Goal: Information Seeking & Learning: Learn about a topic

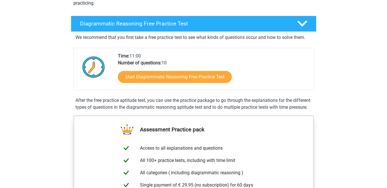
scroll to position [108, 0]
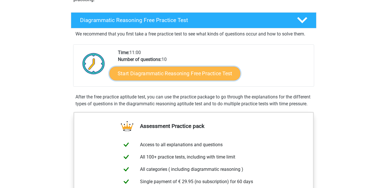
click at [222, 74] on link "Start Diagrammatic Reasoning Free Practice Test" at bounding box center [174, 74] width 131 height 14
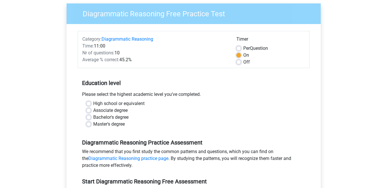
scroll to position [51, 0]
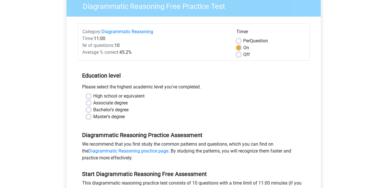
click at [93, 111] on label "Bachelor's degree" at bounding box center [110, 110] width 35 height 7
click at [89, 111] on input "Bachelor's degree" at bounding box center [88, 110] width 5 height 6
radio input "true"
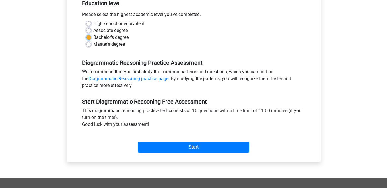
scroll to position [126, 0]
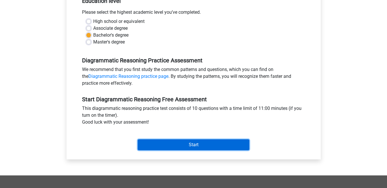
click at [223, 141] on input "Start" at bounding box center [194, 145] width 112 height 11
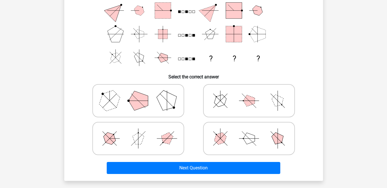
scroll to position [80, 0]
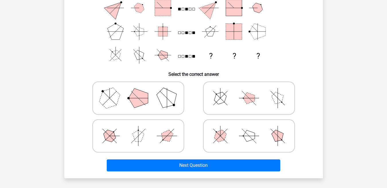
click at [268, 96] on icon at bounding box center [249, 98] width 86 height 29
click at [253, 91] on input "radio" at bounding box center [251, 89] width 4 height 4
radio input "true"
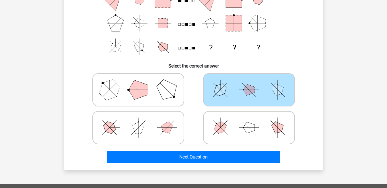
scroll to position [90, 0]
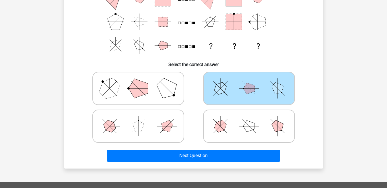
click at [160, 78] on icon at bounding box center [138, 88] width 86 height 29
click at [142, 78] on input "radio" at bounding box center [140, 80] width 4 height 4
radio input "true"
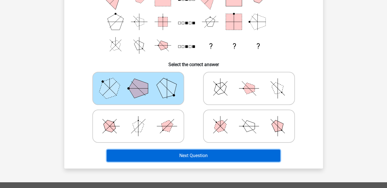
click at [196, 152] on button "Next Question" at bounding box center [193, 156] width 173 height 12
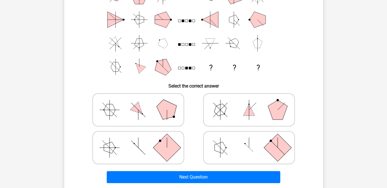
scroll to position [70, 0]
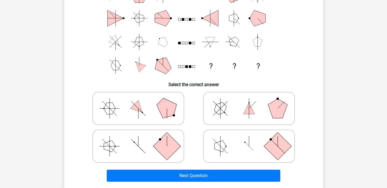
click at [142, 140] on icon at bounding box center [138, 146] width 86 height 29
click at [142, 139] on input "radio" at bounding box center [140, 138] width 4 height 4
radio input "true"
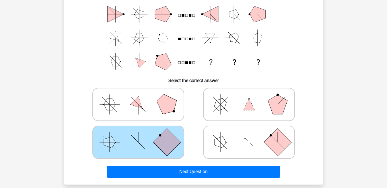
scroll to position [75, 0]
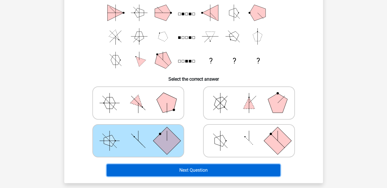
click at [262, 174] on button "Next Question" at bounding box center [193, 171] width 173 height 12
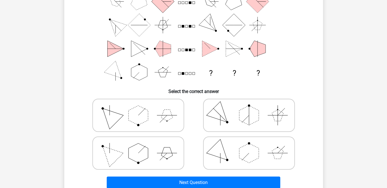
scroll to position [65, 0]
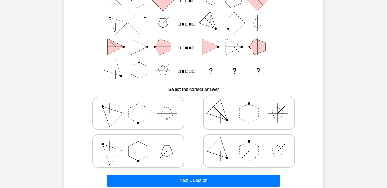
click at [271, 117] on icon at bounding box center [249, 113] width 86 height 29
click at [253, 106] on input "radio" at bounding box center [251, 105] width 4 height 4
radio input "true"
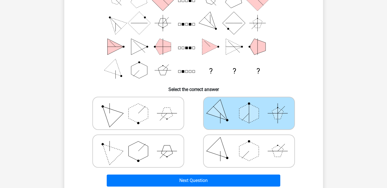
click at [384, 86] on div "Register Nederlands English" at bounding box center [193, 147] width 387 height 424
click at [264, 156] on icon at bounding box center [249, 151] width 86 height 29
click at [253, 144] on input "radio" at bounding box center [251, 142] width 4 height 4
radio input "true"
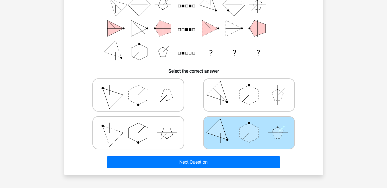
scroll to position [97, 0]
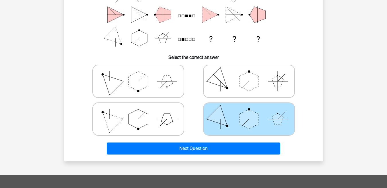
click at [184, 121] on label at bounding box center [138, 119] width 92 height 33
click at [142, 112] on input "radio" at bounding box center [140, 110] width 4 height 4
radio input "true"
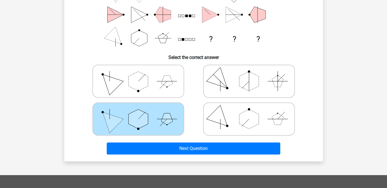
click at [254, 128] on icon at bounding box center [249, 119] width 86 height 29
click at [253, 112] on input "radio" at bounding box center [251, 110] width 4 height 4
radio input "true"
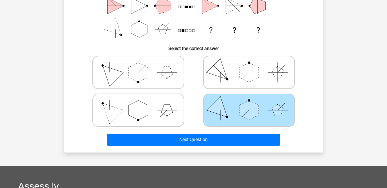
scroll to position [107, 0]
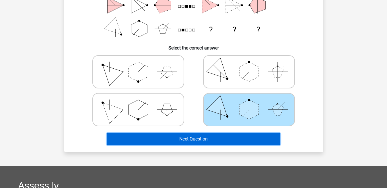
click at [262, 134] on button "Next Question" at bounding box center [193, 139] width 173 height 12
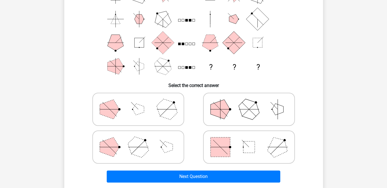
scroll to position [73, 0]
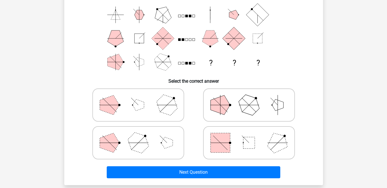
click at [272, 140] on polygon at bounding box center [277, 143] width 28 height 28
click at [253, 136] on input "radio" at bounding box center [251, 134] width 4 height 4
radio input "true"
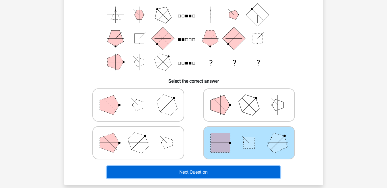
click at [231, 171] on button "Next Question" at bounding box center [193, 173] width 173 height 12
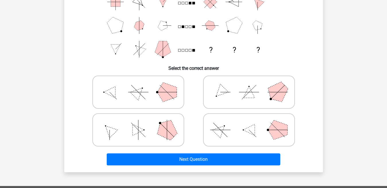
scroll to position [87, 0]
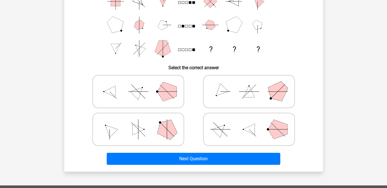
click at [145, 126] on icon at bounding box center [138, 129] width 86 height 29
click at [142, 122] on input "radio" at bounding box center [140, 121] width 4 height 4
radio input "true"
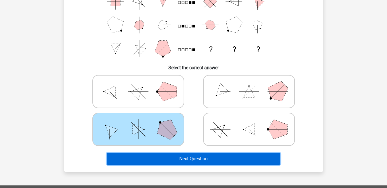
click at [172, 159] on button "Next Question" at bounding box center [193, 159] width 173 height 12
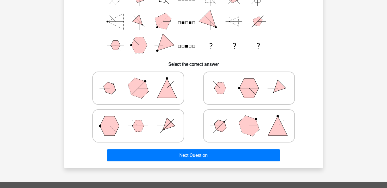
scroll to position [100, 0]
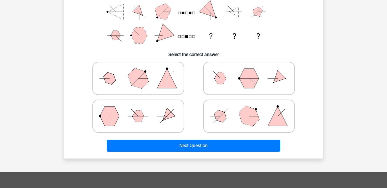
click at [259, 109] on icon at bounding box center [249, 116] width 86 height 29
click at [253, 109] on input "radio" at bounding box center [251, 108] width 4 height 4
radio input "true"
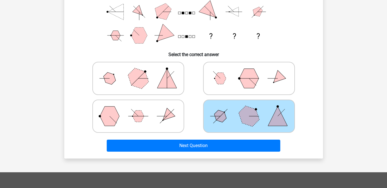
click at [165, 78] on polygon at bounding box center [166, 78] width 19 height 19
click at [142, 71] on input "radio" at bounding box center [140, 70] width 4 height 4
radio input "true"
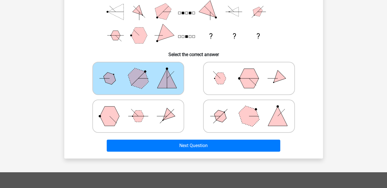
click at [232, 125] on icon at bounding box center [249, 116] width 86 height 29
click at [249, 109] on input "radio" at bounding box center [251, 108] width 4 height 4
radio input "true"
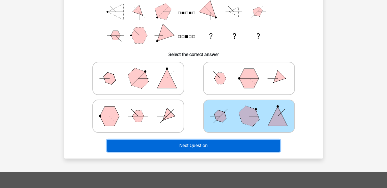
click at [232, 142] on button "Next Question" at bounding box center [193, 146] width 173 height 12
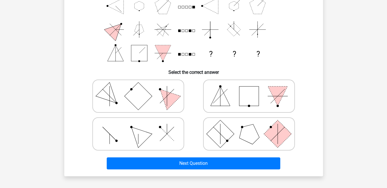
scroll to position [88, 0]
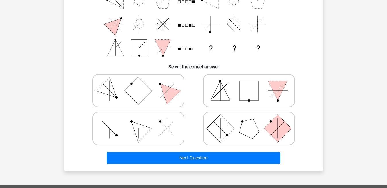
click at [163, 128] on icon at bounding box center [138, 128] width 86 height 29
click at [142, 122] on input "radio" at bounding box center [140, 120] width 4 height 4
radio input "true"
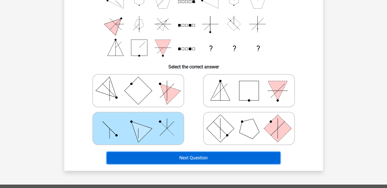
click at [177, 158] on button "Next Question" at bounding box center [193, 158] width 173 height 12
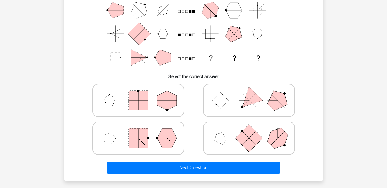
scroll to position [81, 0]
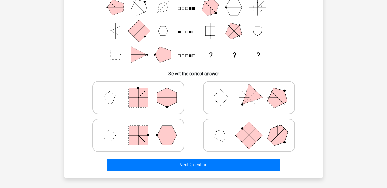
click at [155, 138] on icon at bounding box center [138, 135] width 86 height 29
click at [142, 128] on input "radio" at bounding box center [140, 127] width 4 height 4
radio input "true"
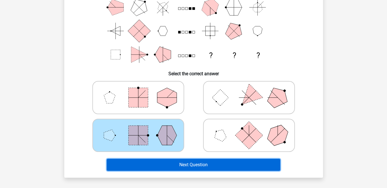
click at [179, 168] on button "Next Question" at bounding box center [193, 165] width 173 height 12
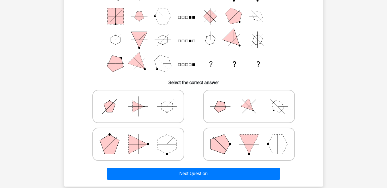
scroll to position [73, 0]
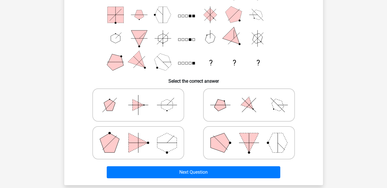
click at [265, 103] on icon at bounding box center [249, 105] width 86 height 29
click at [253, 98] on input "radio" at bounding box center [251, 96] width 4 height 4
radio input "true"
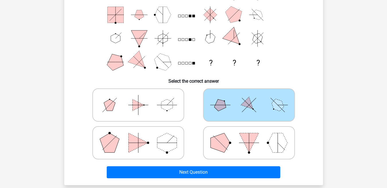
click at [245, 166] on div "Next Question" at bounding box center [193, 171] width 240 height 19
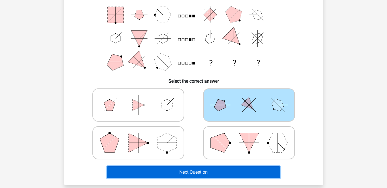
click at [245, 169] on button "Next Question" at bounding box center [193, 173] width 173 height 12
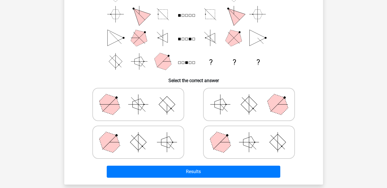
scroll to position [78, 0]
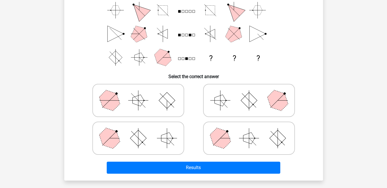
click at [166, 130] on icon at bounding box center [138, 138] width 86 height 29
click at [142, 130] on input "radio" at bounding box center [140, 130] width 4 height 4
radio input "true"
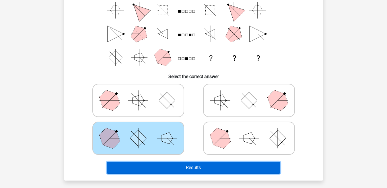
click at [185, 167] on button "Results" at bounding box center [193, 168] width 173 height 12
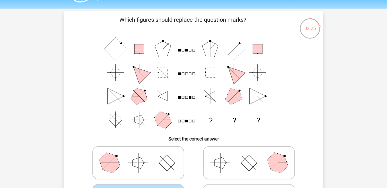
scroll to position [9, 0]
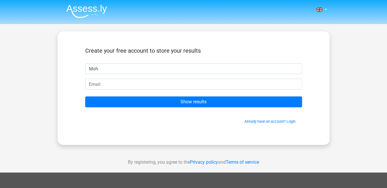
type input "Moh"
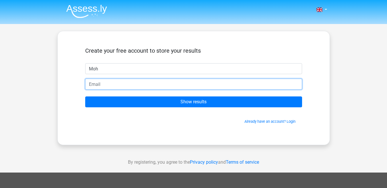
click at [165, 82] on input "email" at bounding box center [193, 84] width 217 height 11
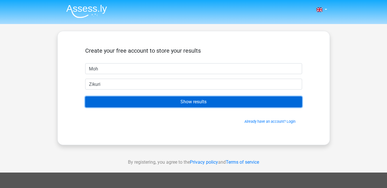
click at [170, 105] on input "Show results" at bounding box center [193, 102] width 217 height 11
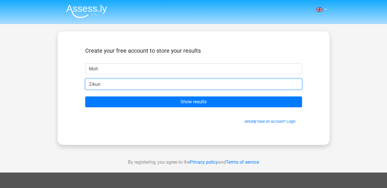
click at [210, 84] on input "Zikuri" at bounding box center [193, 84] width 217 height 11
type input "Z"
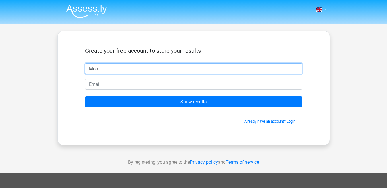
click at [156, 68] on input "Moh" at bounding box center [193, 68] width 217 height 11
type input "M"
type input "Zikri"
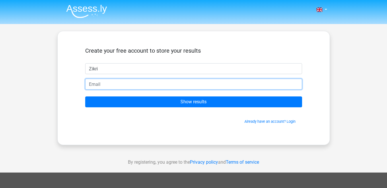
click at [156, 81] on input "email" at bounding box center [193, 84] width 217 height 11
type input "mzikripku2@gmail.com"
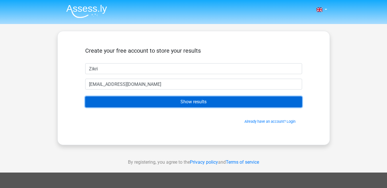
click at [157, 99] on input "Show results" at bounding box center [193, 102] width 217 height 11
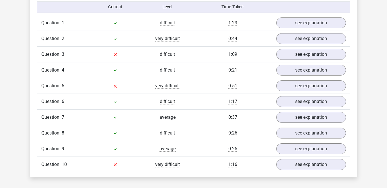
scroll to position [465, 0]
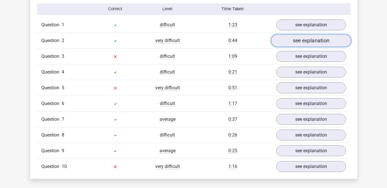
click at [335, 38] on link "see explanation" at bounding box center [311, 40] width 80 height 13
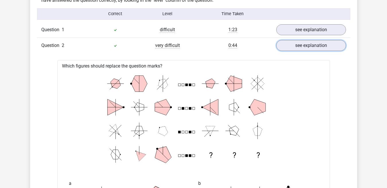
scroll to position [425, 0]
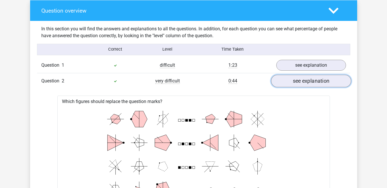
click at [332, 76] on link "see explanation" at bounding box center [311, 81] width 80 height 13
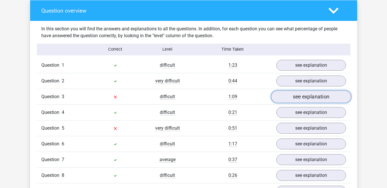
click at [329, 98] on link "see explanation" at bounding box center [311, 97] width 80 height 13
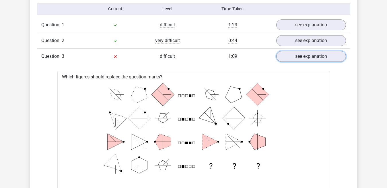
scroll to position [441, 0]
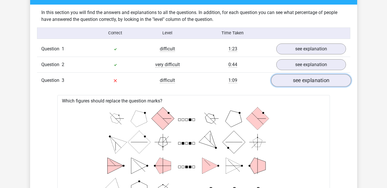
click at [330, 81] on link "see explanation" at bounding box center [311, 80] width 80 height 13
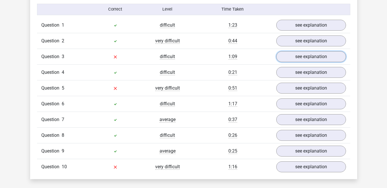
scroll to position [469, 0]
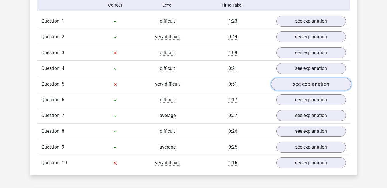
click at [338, 88] on link "see explanation" at bounding box center [311, 84] width 80 height 13
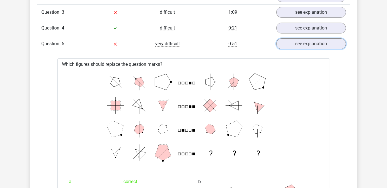
scroll to position [482, 0]
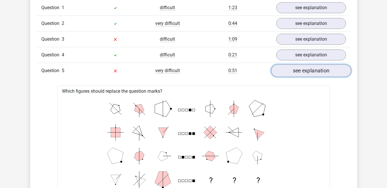
click at [313, 73] on link "see explanation" at bounding box center [311, 71] width 80 height 13
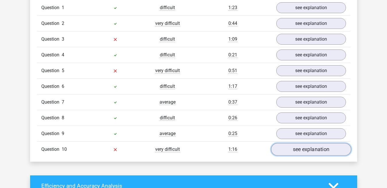
click at [314, 152] on link "see explanation" at bounding box center [311, 149] width 80 height 13
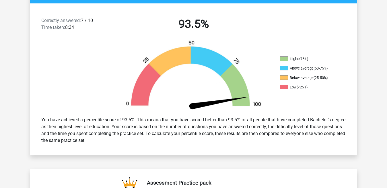
scroll to position [0, 0]
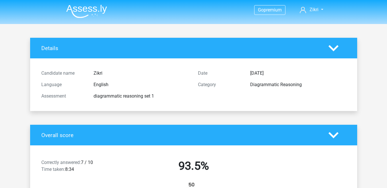
click at [342, 44] on div "Details" at bounding box center [193, 48] width 327 height 21
click at [89, 6] on img at bounding box center [86, 11] width 41 height 13
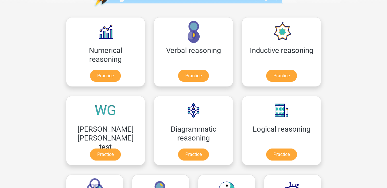
scroll to position [76, 0]
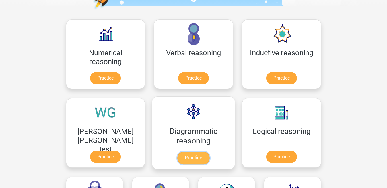
click at [177, 157] on link "Practice" at bounding box center [193, 158] width 32 height 13
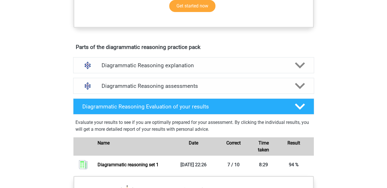
scroll to position [304, 0]
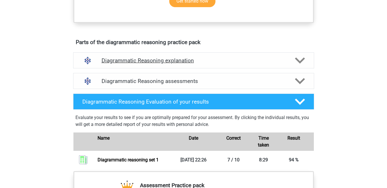
click at [299, 63] on icon at bounding box center [300, 61] width 10 height 10
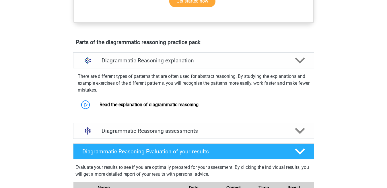
click at [299, 65] on icon at bounding box center [300, 61] width 10 height 10
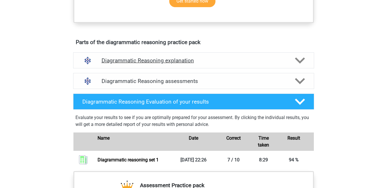
click at [299, 65] on icon at bounding box center [300, 61] width 10 height 10
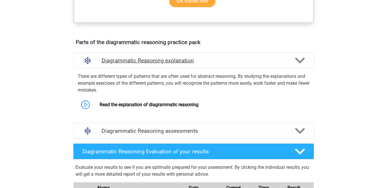
click at [299, 65] on icon at bounding box center [300, 61] width 10 height 10
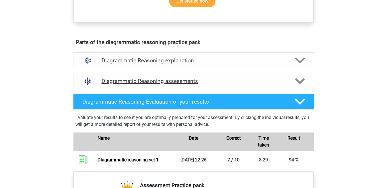
click at [296, 86] on icon at bounding box center [300, 81] width 10 height 10
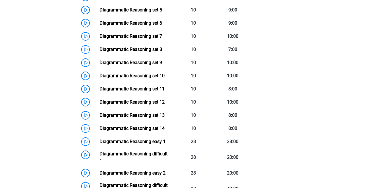
scroll to position [361, 0]
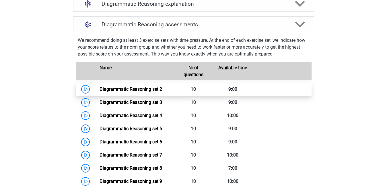
click at [99, 92] on link "Diagrammatic Reasoning set 2" at bounding box center [130, 89] width 63 height 5
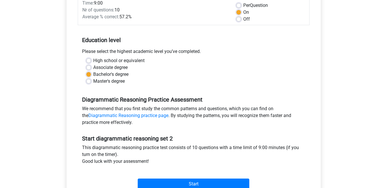
scroll to position [100, 0]
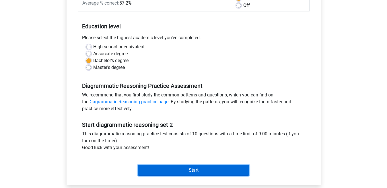
click at [201, 170] on input "Start" at bounding box center [194, 170] width 112 height 11
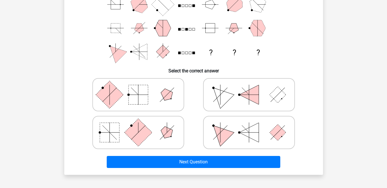
scroll to position [85, 0]
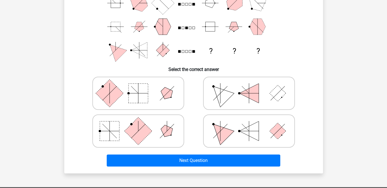
click at [141, 89] on rect at bounding box center [137, 93] width 19 height 19
click at [141, 86] on input "radio" at bounding box center [140, 85] width 4 height 4
radio input "true"
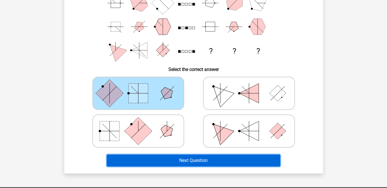
click at [210, 158] on button "Next Question" at bounding box center [193, 161] width 173 height 12
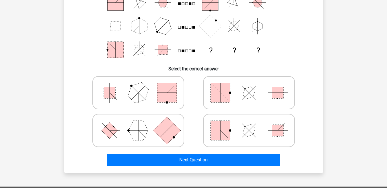
scroll to position [86, 0]
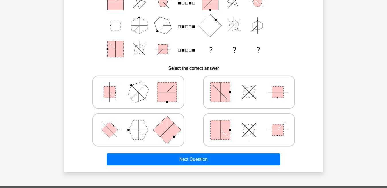
click at [150, 127] on icon at bounding box center [138, 130] width 86 height 29
click at [142, 123] on input "radio" at bounding box center [140, 121] width 4 height 4
radio input "true"
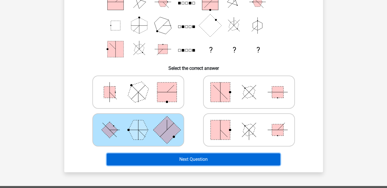
click at [151, 159] on button "Next Question" at bounding box center [193, 160] width 173 height 12
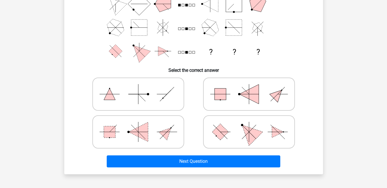
scroll to position [85, 0]
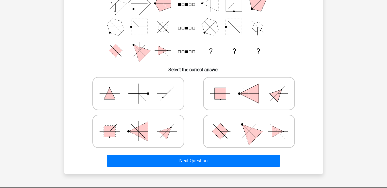
click at [219, 134] on rect at bounding box center [220, 132] width 16 height 16
click at [249, 124] on input "radio" at bounding box center [251, 123] width 4 height 4
radio input "true"
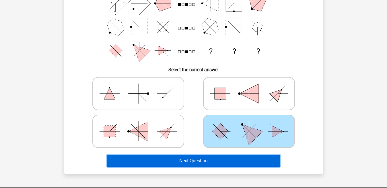
click at [193, 159] on button "Next Question" at bounding box center [193, 161] width 173 height 12
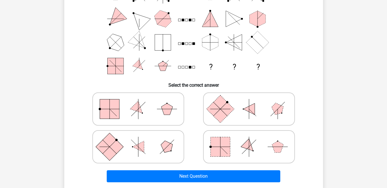
scroll to position [78, 0]
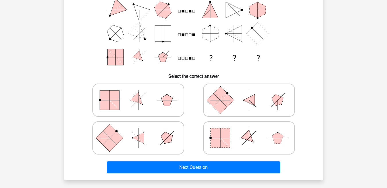
click at [236, 100] on icon at bounding box center [249, 100] width 86 height 29
click at [249, 93] on input "radio" at bounding box center [251, 91] width 4 height 4
radio input "true"
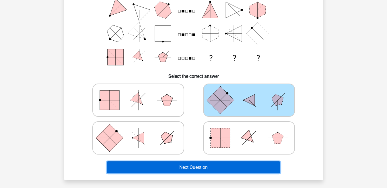
click at [212, 168] on button "Next Question" at bounding box center [193, 168] width 173 height 12
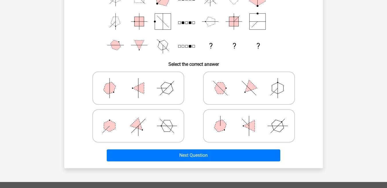
scroll to position [91, 0]
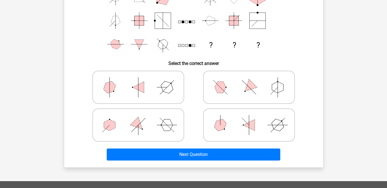
click at [114, 83] on icon at bounding box center [138, 87] width 86 height 29
click at [138, 80] on input "radio" at bounding box center [140, 79] width 4 height 4
radio input "true"
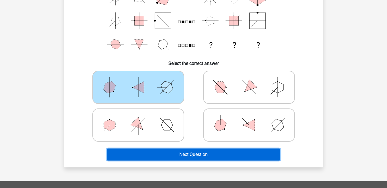
click at [178, 155] on button "Next Question" at bounding box center [193, 155] width 173 height 12
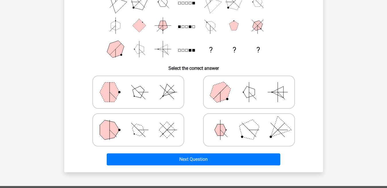
scroll to position [87, 0]
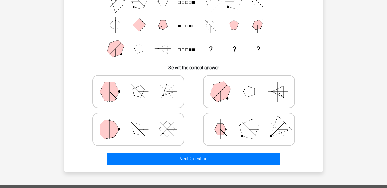
click at [152, 94] on icon at bounding box center [138, 91] width 86 height 29
click at [142, 85] on input "radio" at bounding box center [140, 83] width 4 height 4
radio input "true"
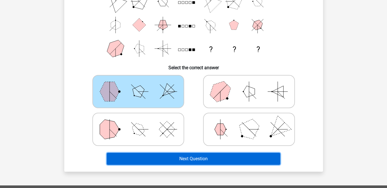
click at [160, 158] on button "Next Question" at bounding box center [193, 159] width 173 height 12
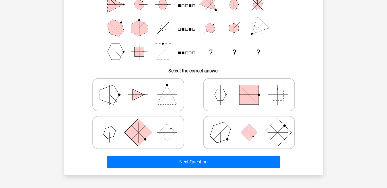
scroll to position [84, 0]
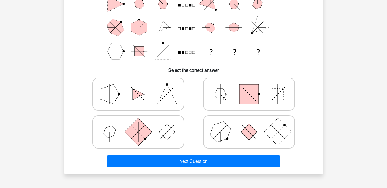
click at [231, 99] on icon at bounding box center [249, 94] width 86 height 29
click at [249, 87] on input "radio" at bounding box center [251, 85] width 4 height 4
radio input "true"
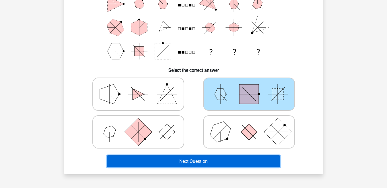
click at [203, 157] on button "Next Question" at bounding box center [193, 162] width 173 height 12
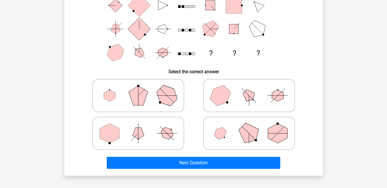
scroll to position [81, 0]
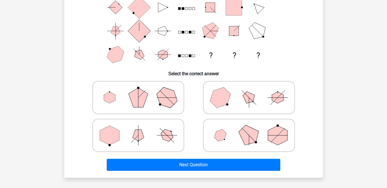
click at [268, 90] on icon at bounding box center [249, 97] width 86 height 29
click at [253, 90] on input "radio" at bounding box center [251, 89] width 4 height 4
radio input "true"
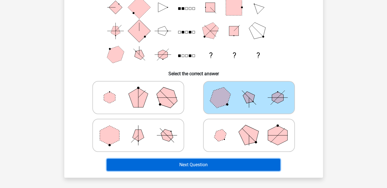
click at [215, 164] on button "Next Question" at bounding box center [193, 165] width 173 height 12
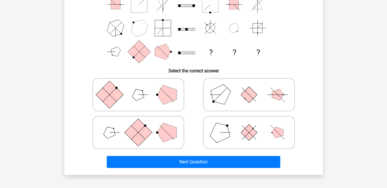
scroll to position [85, 0]
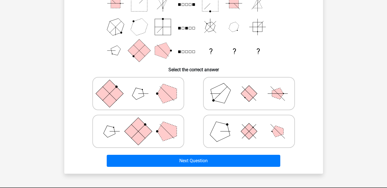
click at [149, 127] on icon at bounding box center [138, 131] width 86 height 29
click at [142, 124] on input "radio" at bounding box center [140, 123] width 4 height 4
radio input "true"
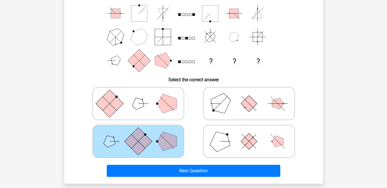
scroll to position [74, 0]
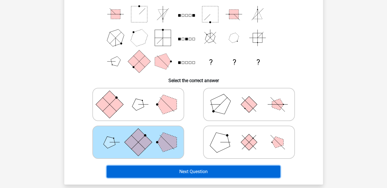
click at [235, 172] on button "Next Question" at bounding box center [193, 172] width 173 height 12
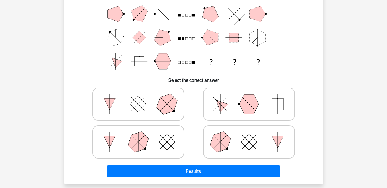
scroll to position [83, 0]
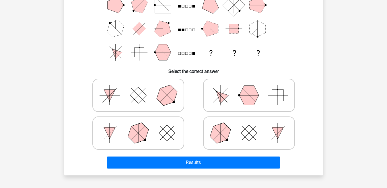
click at [255, 134] on rect at bounding box center [249, 133] width 16 height 16
click at [253, 126] on input "radio" at bounding box center [251, 124] width 4 height 4
radio input "true"
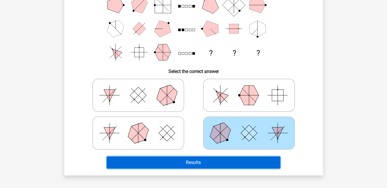
click at [228, 162] on button "Results" at bounding box center [193, 163] width 173 height 12
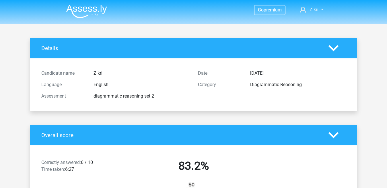
click at [90, 11] on img at bounding box center [86, 11] width 41 height 13
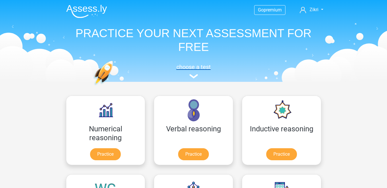
click at [195, 78] on img at bounding box center [193, 76] width 9 height 4
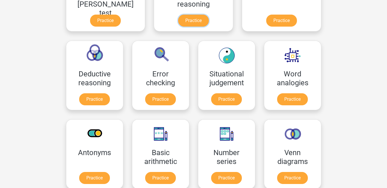
scroll to position [124, 0]
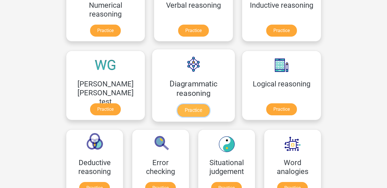
click at [177, 111] on link "Practice" at bounding box center [193, 110] width 32 height 13
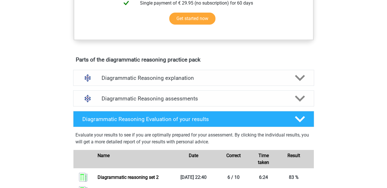
scroll to position [297, 0]
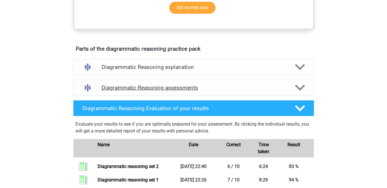
click at [297, 91] on polygon at bounding box center [300, 88] width 10 height 6
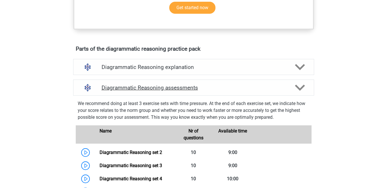
click at [297, 91] on polygon at bounding box center [300, 88] width 10 height 6
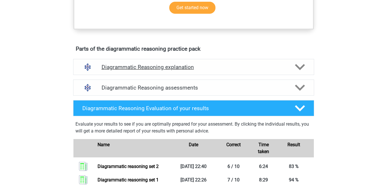
click at [300, 70] on polygon at bounding box center [300, 67] width 10 height 6
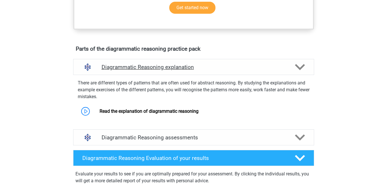
click at [300, 70] on polygon at bounding box center [300, 67] width 10 height 6
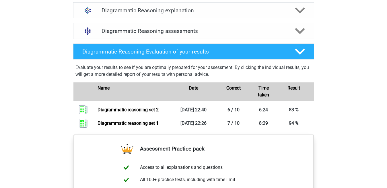
scroll to position [356, 0]
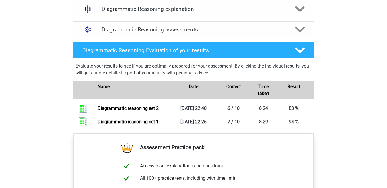
click at [296, 35] on icon at bounding box center [300, 30] width 10 height 10
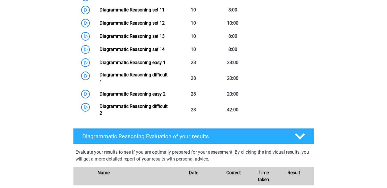
scroll to position [555, 0]
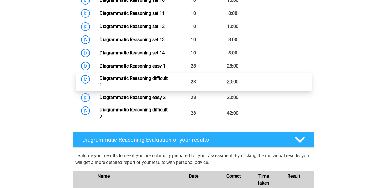
click at [167, 88] on link "Diagrammatic Reasoning difficult 1" at bounding box center [133, 82] width 68 height 12
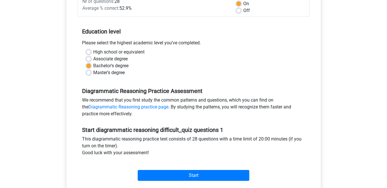
scroll to position [116, 0]
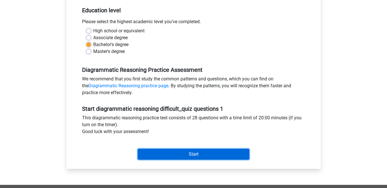
click at [178, 154] on input "Start" at bounding box center [194, 154] width 112 height 11
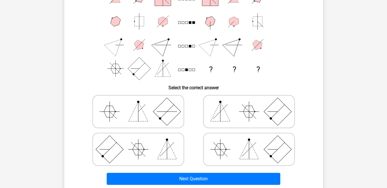
scroll to position [76, 0]
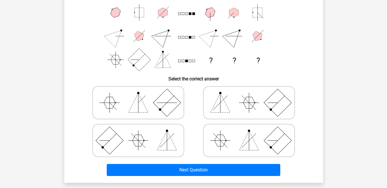
click at [238, 103] on icon at bounding box center [249, 103] width 86 height 29
click at [249, 96] on input "radio" at bounding box center [251, 94] width 4 height 4
radio input "true"
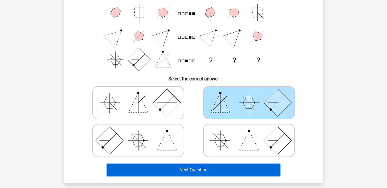
click at [221, 169] on button "Next Question" at bounding box center [193, 170] width 173 height 12
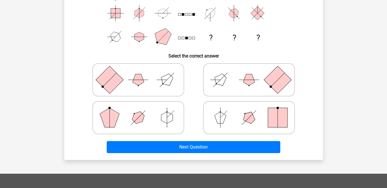
scroll to position [102, 0]
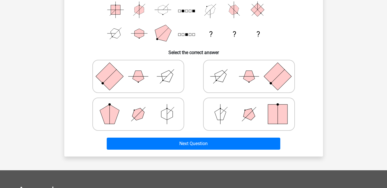
click at [246, 76] on polygon at bounding box center [248, 76] width 11 height 11
click at [249, 69] on input "radio" at bounding box center [251, 68] width 4 height 4
radio input "true"
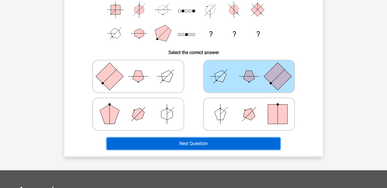
click at [193, 147] on button "Next Question" at bounding box center [193, 144] width 173 height 12
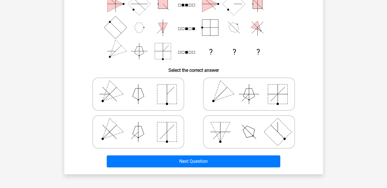
scroll to position [86, 0]
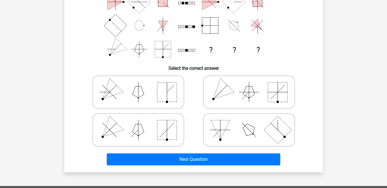
click at [260, 85] on icon at bounding box center [249, 92] width 86 height 29
click at [253, 85] on input "radio" at bounding box center [251, 83] width 4 height 4
radio input "true"
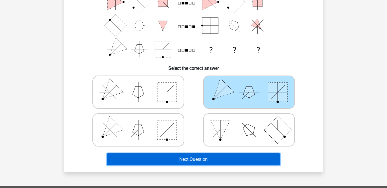
click at [221, 160] on button "Next Question" at bounding box center [193, 160] width 173 height 12
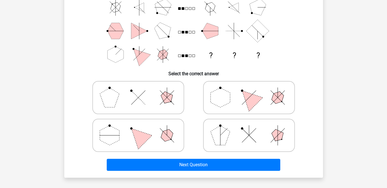
scroll to position [83, 0]
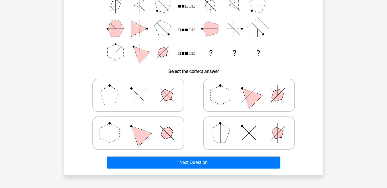
click at [143, 93] on icon at bounding box center [138, 95] width 86 height 29
click at [142, 88] on input "radio" at bounding box center [140, 87] width 4 height 4
radio input "true"
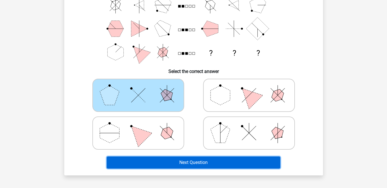
click at [214, 160] on button "Next Question" at bounding box center [193, 163] width 173 height 12
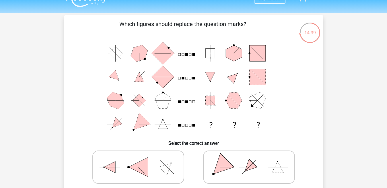
scroll to position [0, 0]
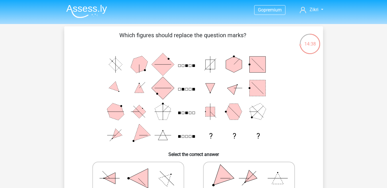
click at [81, 16] on img at bounding box center [86, 11] width 41 height 13
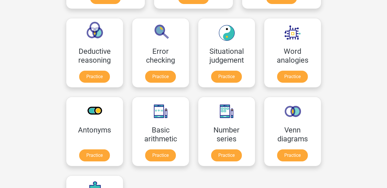
scroll to position [239, 0]
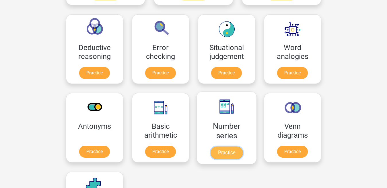
click at [210, 153] on link "Practice" at bounding box center [226, 153] width 32 height 13
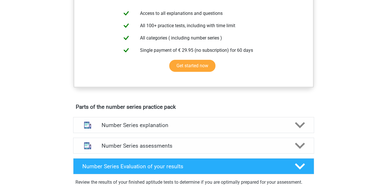
scroll to position [261, 0]
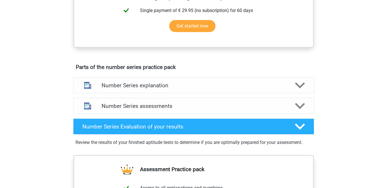
click at [305, 73] on div "Parts of the number series practice pack Number Series explanation There are ro…" at bounding box center [194, 109] width 268 height 94
click at [305, 85] on div at bounding box center [299, 86] width 19 height 10
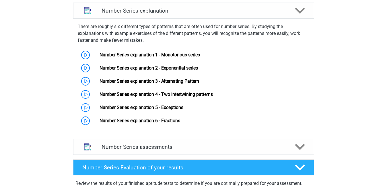
scroll to position [337, 0]
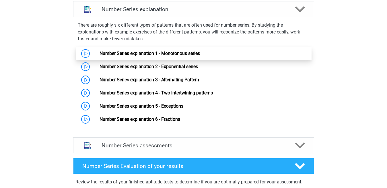
click at [193, 54] on link "Number Series explanation 1 - Monotonous series" at bounding box center [149, 53] width 100 height 5
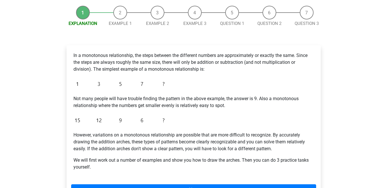
scroll to position [58, 0]
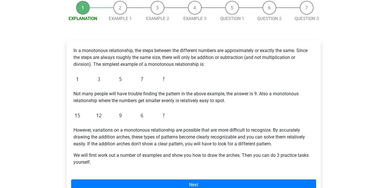
click at [156, 80] on img at bounding box center [120, 79] width 94 height 13
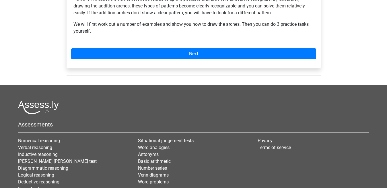
scroll to position [196, 0]
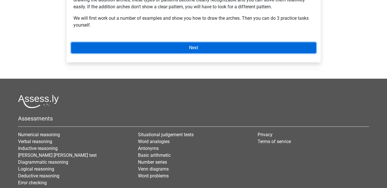
click at [264, 50] on link "Next" at bounding box center [193, 47] width 245 height 11
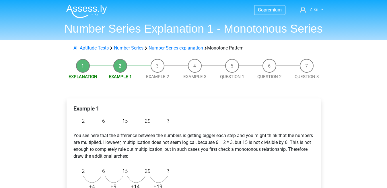
click at [102, 9] on img at bounding box center [86, 11] width 41 height 13
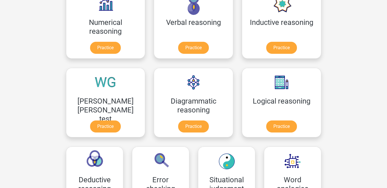
scroll to position [103, 0]
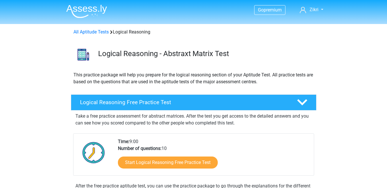
scroll to position [115, 0]
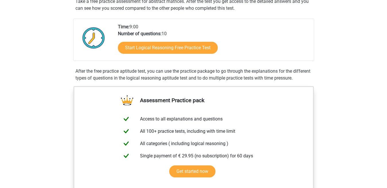
drag, startPoint x: 0, startPoint y: 0, endPoint x: 384, endPoint y: 108, distance: 398.7
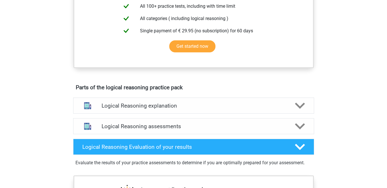
scroll to position [249, 0]
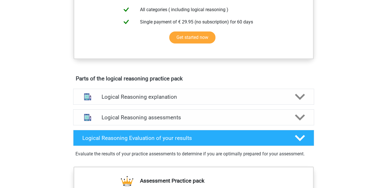
click at [385, 99] on div "Go premium Zikri [EMAIL_ADDRESS][DOMAIN_NAME]" at bounding box center [193, 95] width 387 height 689
click at [298, 121] on polygon at bounding box center [300, 117] width 10 height 6
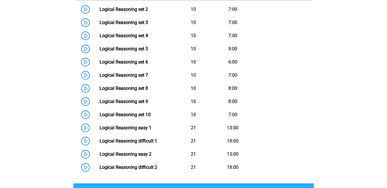
scroll to position [413, 0]
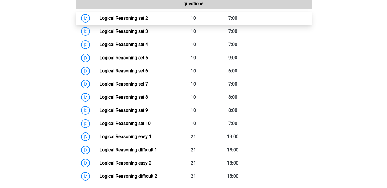
click at [148, 19] on link "Logical Reasoning set 2" at bounding box center [123, 17] width 48 height 5
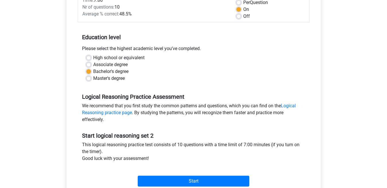
scroll to position [112, 0]
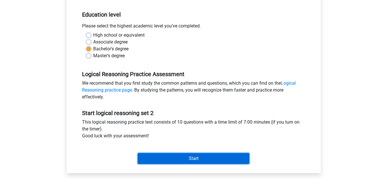
click at [209, 155] on input "Start" at bounding box center [194, 158] width 112 height 11
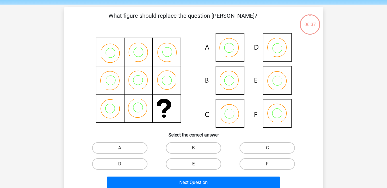
scroll to position [3, 0]
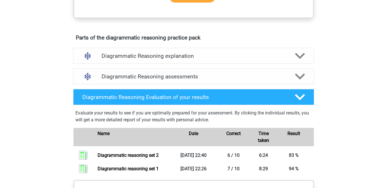
scroll to position [331, 0]
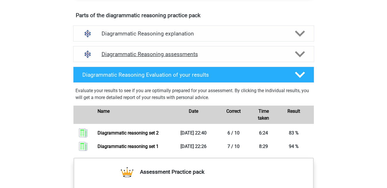
click at [310, 62] on div "Diagrammatic Reasoning assessments" at bounding box center [193, 54] width 241 height 16
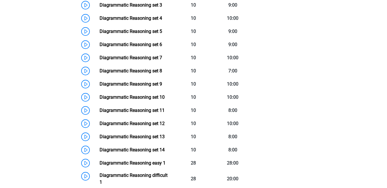
scroll to position [390, 0]
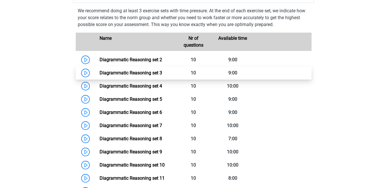
click at [159, 76] on link "Diagrammatic Reasoning set 3" at bounding box center [130, 72] width 63 height 5
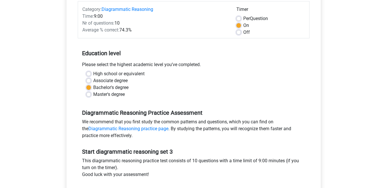
scroll to position [74, 0]
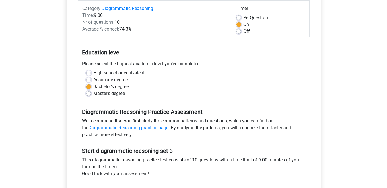
click at [86, 93] on div "High school or equivalent Associate degree Bachelor's degree Master's degree" at bounding box center [193, 84] width 223 height 28
click at [93, 95] on label "Master's degree" at bounding box center [109, 93] width 32 height 7
click at [87, 95] on input "Master's degree" at bounding box center [88, 93] width 5 height 6
radio input "true"
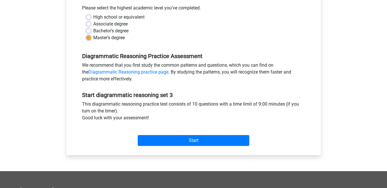
scroll to position [133, 0]
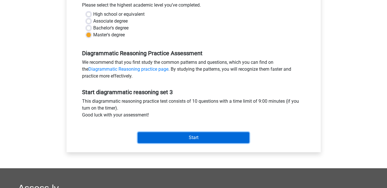
click at [235, 139] on input "Start" at bounding box center [194, 137] width 112 height 11
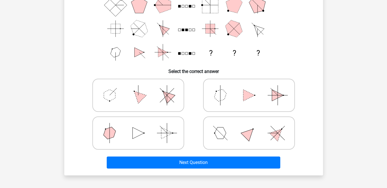
scroll to position [85, 0]
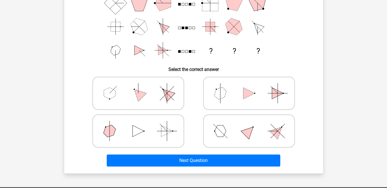
click at [150, 97] on icon at bounding box center [138, 93] width 86 height 29
click at [142, 86] on input "radio" at bounding box center [140, 85] width 4 height 4
radio input "true"
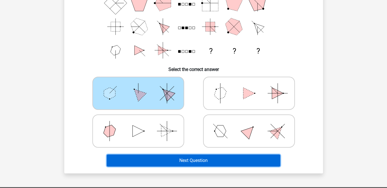
click at [186, 160] on button "Next Question" at bounding box center [193, 161] width 173 height 12
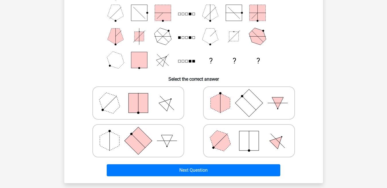
scroll to position [76, 0]
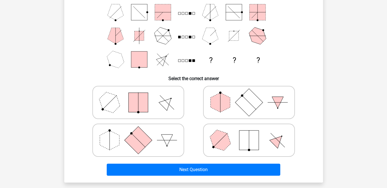
click at [160, 139] on icon at bounding box center [138, 140] width 86 height 29
click at [142, 133] on input "radio" at bounding box center [140, 132] width 4 height 4
radio input "true"
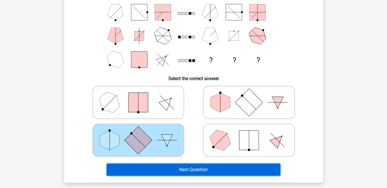
click at [240, 167] on button "Next Question" at bounding box center [193, 170] width 173 height 12
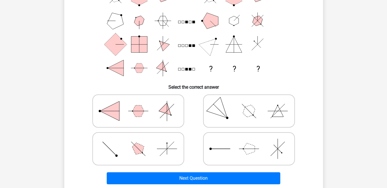
scroll to position [70, 0]
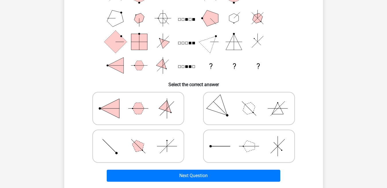
click at [146, 155] on icon at bounding box center [138, 146] width 86 height 29
click at [142, 139] on input "radio" at bounding box center [140, 138] width 4 height 4
radio input "true"
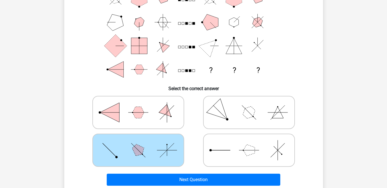
scroll to position [67, 0]
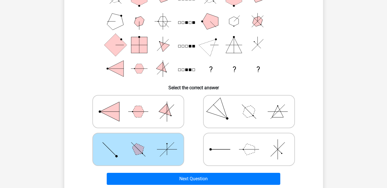
click at [250, 146] on polygon at bounding box center [248, 149] width 11 height 11
click at [250, 143] on input "radio" at bounding box center [251, 141] width 4 height 4
radio input "true"
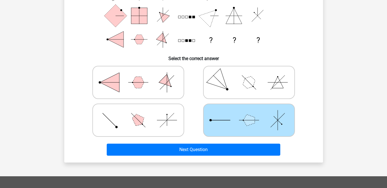
scroll to position [97, 0]
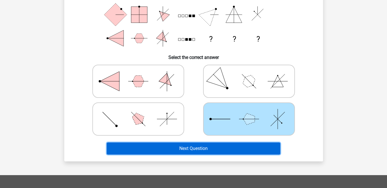
click at [260, 148] on button "Next Question" at bounding box center [193, 149] width 173 height 12
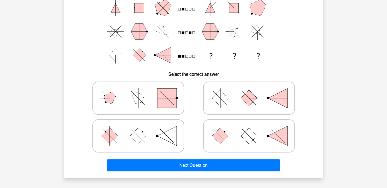
scroll to position [83, 0]
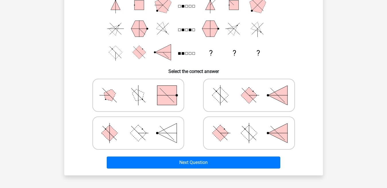
click at [142, 140] on icon at bounding box center [138, 133] width 86 height 29
click at [142, 126] on input "radio" at bounding box center [140, 124] width 4 height 4
radio input "true"
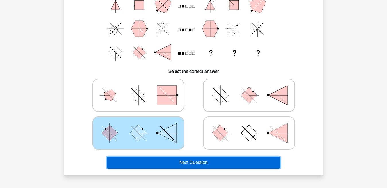
click at [187, 163] on button "Next Question" at bounding box center [193, 163] width 173 height 12
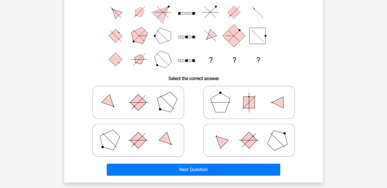
scroll to position [78, 0]
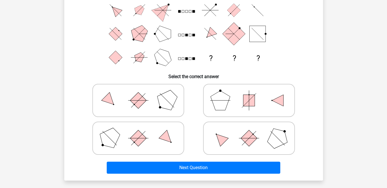
click at [269, 132] on icon at bounding box center [249, 138] width 86 height 29
click at [253, 131] on input "radio" at bounding box center [251, 130] width 4 height 4
radio input "true"
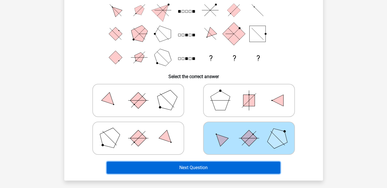
click at [225, 169] on button "Next Question" at bounding box center [193, 168] width 173 height 12
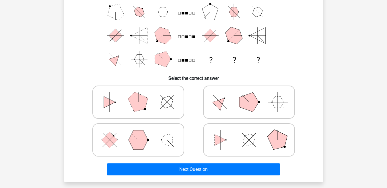
scroll to position [77, 0]
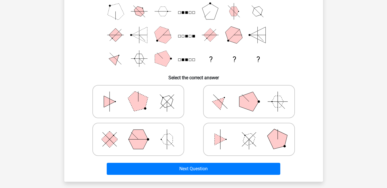
click at [236, 144] on icon at bounding box center [249, 139] width 86 height 29
click at [249, 132] on input "radio" at bounding box center [251, 131] width 4 height 4
radio input "true"
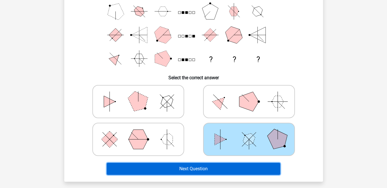
click at [219, 168] on button "Next Question" at bounding box center [193, 169] width 173 height 12
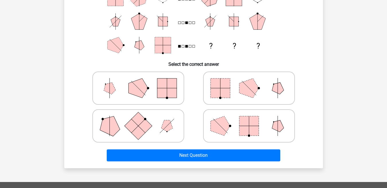
scroll to position [92, 0]
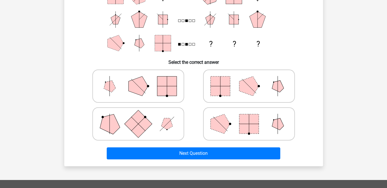
click at [255, 117] on rect at bounding box center [248, 123] width 19 height 19
click at [253, 117] on input "radio" at bounding box center [251, 115] width 4 height 4
radio input "true"
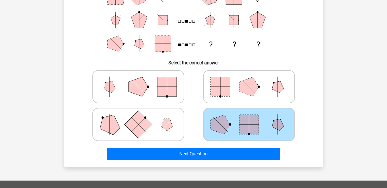
scroll to position [100, 0]
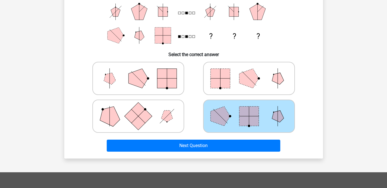
click at [145, 82] on polygon at bounding box center [137, 78] width 19 height 19
click at [142, 71] on input "radio" at bounding box center [140, 70] width 4 height 4
radio input "true"
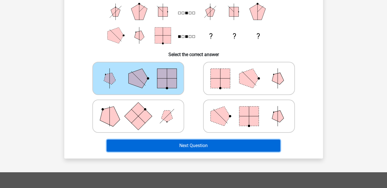
click at [173, 146] on button "Next Question" at bounding box center [193, 146] width 173 height 12
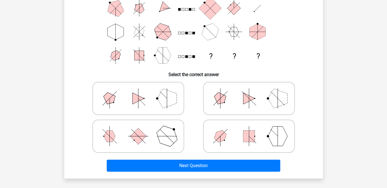
scroll to position [90, 0]
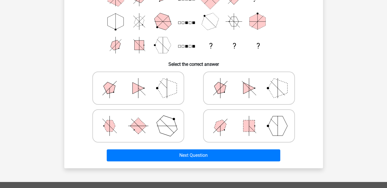
click at [146, 130] on icon at bounding box center [138, 126] width 86 height 29
click at [142, 119] on input "radio" at bounding box center [140, 117] width 4 height 4
radio input "true"
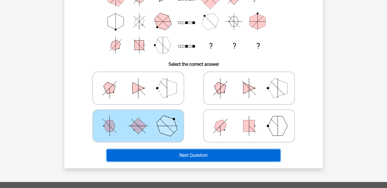
click at [159, 151] on button "Next Question" at bounding box center [193, 156] width 173 height 12
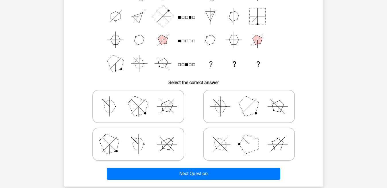
scroll to position [73, 0]
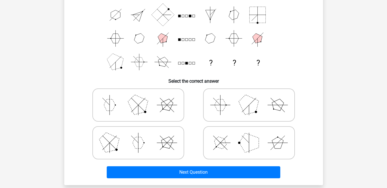
click at [232, 107] on icon at bounding box center [249, 105] width 86 height 29
click at [249, 98] on input "radio" at bounding box center [251, 96] width 4 height 4
radio input "true"
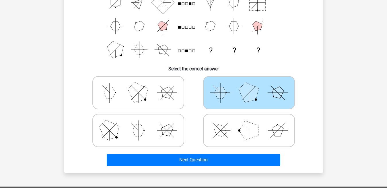
scroll to position [88, 0]
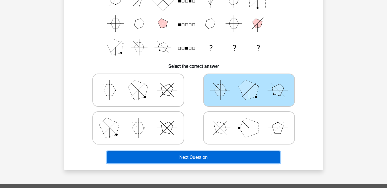
click at [197, 156] on button "Next Question" at bounding box center [193, 158] width 173 height 12
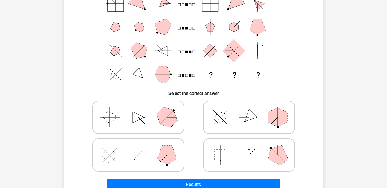
scroll to position [70, 0]
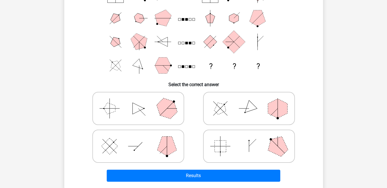
click at [231, 147] on icon at bounding box center [249, 146] width 86 height 29
click at [249, 139] on input "radio" at bounding box center [251, 138] width 4 height 4
radio input "true"
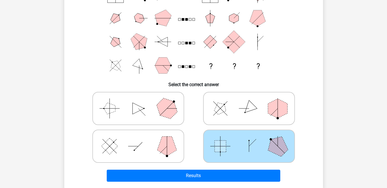
drag, startPoint x: 374, startPoint y: 111, endPoint x: 374, endPoint y: 114, distance: 2.9
click at [374, 114] on div "Go premium Zikri [EMAIL_ADDRESS][DOMAIN_NAME]" at bounding box center [193, 142] width 387 height 424
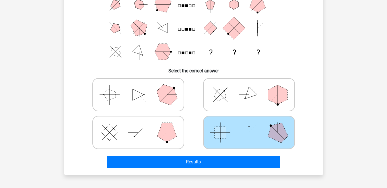
scroll to position [85, 0]
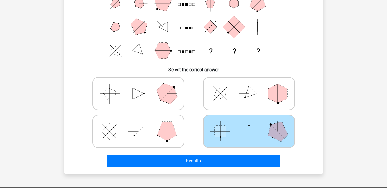
click at [144, 139] on icon at bounding box center [138, 131] width 86 height 29
click at [142, 124] on input "radio" at bounding box center [140, 123] width 4 height 4
radio input "true"
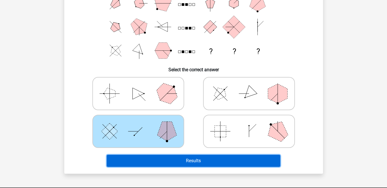
click at [168, 157] on button "Results" at bounding box center [193, 161] width 173 height 12
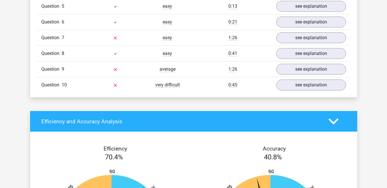
scroll to position [523, 0]
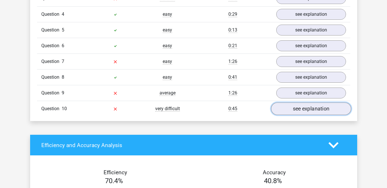
click at [324, 107] on link "see explanation" at bounding box center [311, 109] width 80 height 13
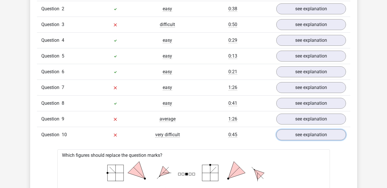
scroll to position [494, 0]
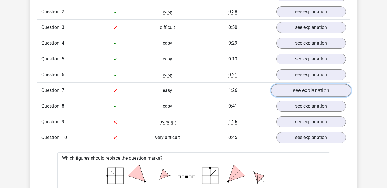
click at [335, 90] on link "see explanation" at bounding box center [311, 90] width 80 height 13
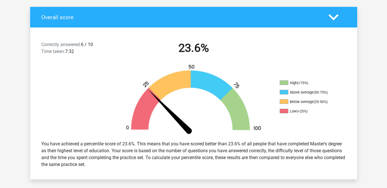
scroll to position [0, 0]
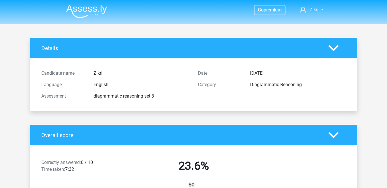
click at [86, 8] on img at bounding box center [86, 11] width 41 height 13
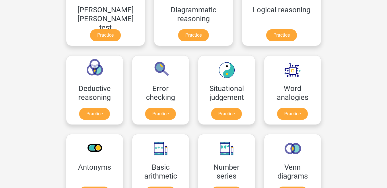
scroll to position [186, 0]
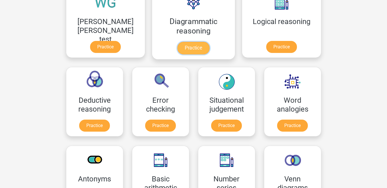
click at [177, 43] on link "Practice" at bounding box center [193, 48] width 32 height 13
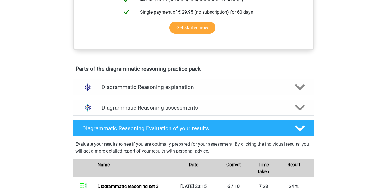
scroll to position [279, 0]
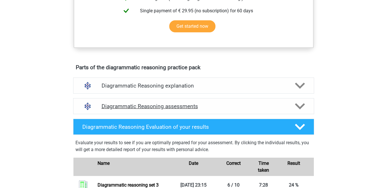
click at [297, 110] on polygon at bounding box center [300, 106] width 10 height 6
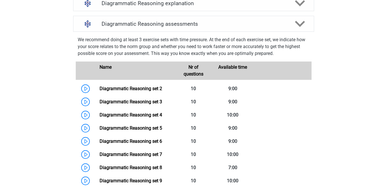
scroll to position [373, 0]
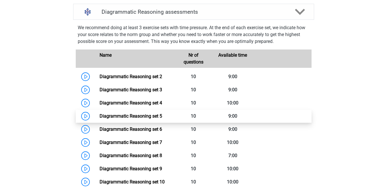
click at [162, 119] on link "Diagrammatic Reasoning set 5" at bounding box center [130, 116] width 63 height 5
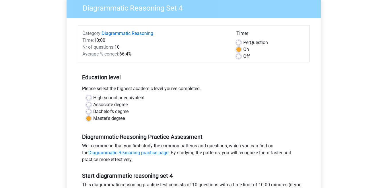
scroll to position [60, 0]
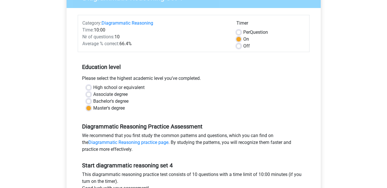
click at [93, 102] on label "Bachelor's degree" at bounding box center [110, 101] width 35 height 7
click at [87, 102] on input "Bachelor's degree" at bounding box center [88, 101] width 5 height 6
radio input "true"
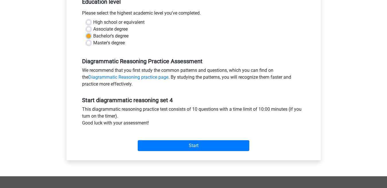
scroll to position [135, 0]
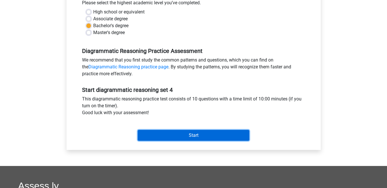
click at [207, 134] on input "Start" at bounding box center [194, 135] width 112 height 11
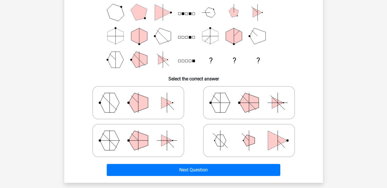
scroll to position [78, 0]
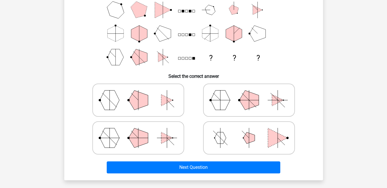
click at [225, 101] on polygon at bounding box center [219, 100] width 19 height 19
click at [249, 93] on input "radio" at bounding box center [251, 91] width 4 height 4
radio input "true"
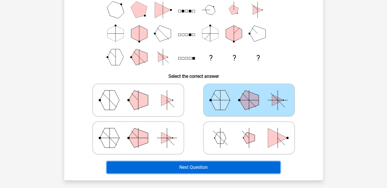
click at [187, 169] on button "Next Question" at bounding box center [193, 168] width 173 height 12
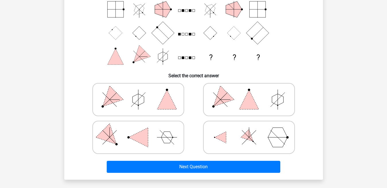
scroll to position [86, 0]
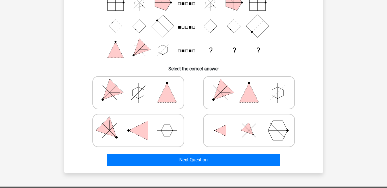
click at [164, 93] on polygon at bounding box center [166, 92] width 19 height 19
click at [142, 86] on input "radio" at bounding box center [140, 84] width 4 height 4
radio input "true"
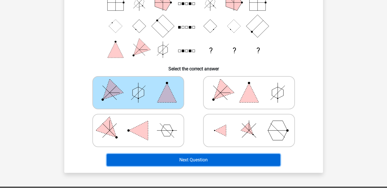
click at [176, 161] on button "Next Question" at bounding box center [193, 160] width 173 height 12
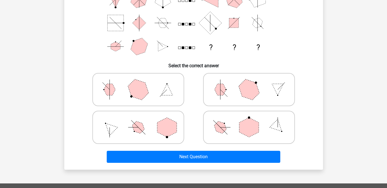
scroll to position [90, 0]
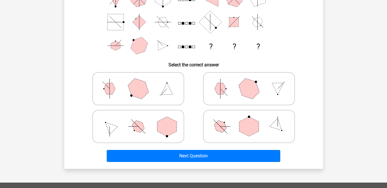
click at [247, 130] on polygon at bounding box center [248, 126] width 19 height 19
click at [249, 120] on input "radio" at bounding box center [251, 118] width 4 height 4
radio input "true"
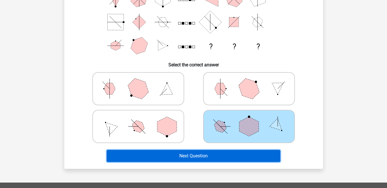
click at [231, 156] on button "Next Question" at bounding box center [193, 156] width 173 height 12
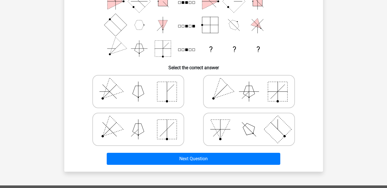
scroll to position [100, 0]
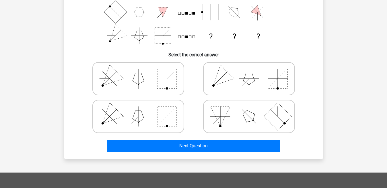
click at [157, 79] on rect at bounding box center [166, 78] width 19 height 19
click at [142, 72] on input "radio" at bounding box center [140, 70] width 4 height 4
radio input "true"
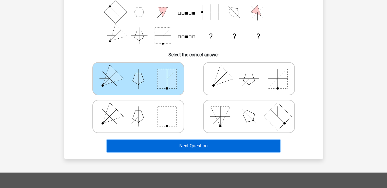
click at [185, 149] on button "Next Question" at bounding box center [193, 146] width 173 height 12
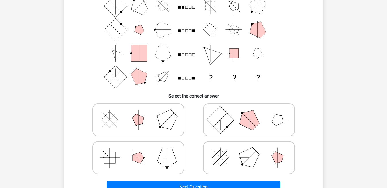
scroll to position [61, 0]
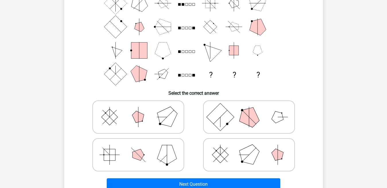
click at [159, 115] on polygon at bounding box center [167, 118] width 28 height 28
click at [142, 110] on input "radio" at bounding box center [140, 108] width 4 height 4
radio input "true"
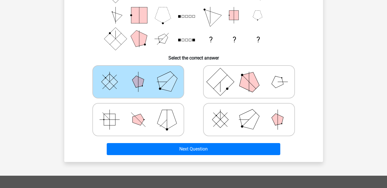
scroll to position [101, 0]
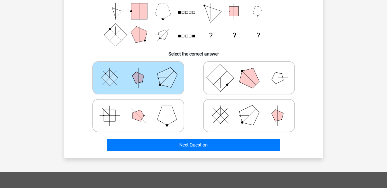
click at [257, 124] on icon at bounding box center [249, 116] width 86 height 29
click at [253, 109] on input "radio" at bounding box center [251, 107] width 4 height 4
radio input "true"
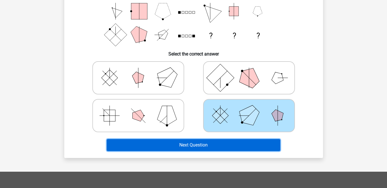
click at [232, 142] on button "Next Question" at bounding box center [193, 145] width 173 height 12
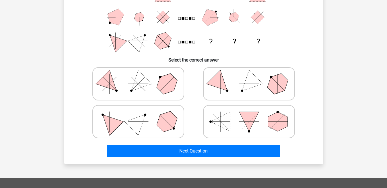
scroll to position [95, 0]
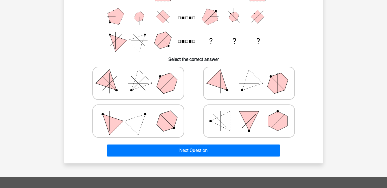
click at [237, 84] on icon at bounding box center [249, 83] width 86 height 29
click at [249, 76] on input "radio" at bounding box center [251, 75] width 4 height 4
radio input "true"
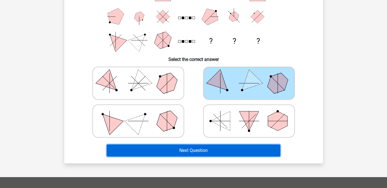
click at [232, 151] on button "Next Question" at bounding box center [193, 151] width 173 height 12
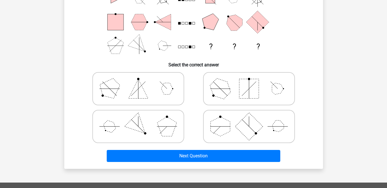
scroll to position [93, 0]
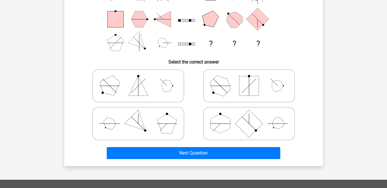
click at [124, 85] on icon at bounding box center [138, 86] width 86 height 29
click at [138, 79] on input "radio" at bounding box center [140, 77] width 4 height 4
radio input "true"
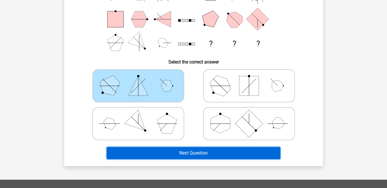
click at [160, 152] on button "Next Question" at bounding box center [193, 153] width 173 height 12
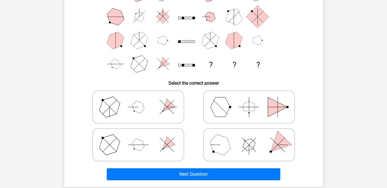
scroll to position [73, 0]
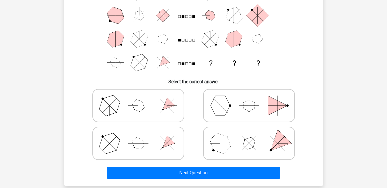
click at [223, 145] on polygon at bounding box center [220, 144] width 28 height 28
click at [249, 136] on input "radio" at bounding box center [251, 135] width 4 height 4
radio input "true"
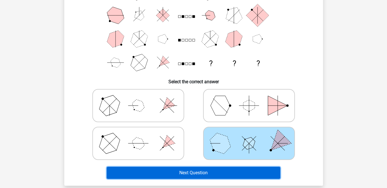
click at [233, 175] on button "Next Question" at bounding box center [193, 173] width 173 height 12
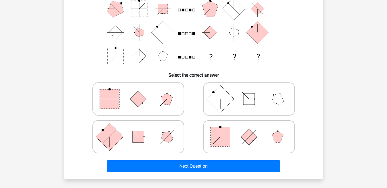
scroll to position [81, 0]
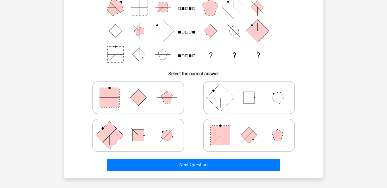
click at [217, 131] on rect at bounding box center [219, 135] width 19 height 19
click at [249, 128] on input "radio" at bounding box center [251, 127] width 4 height 4
radio input "true"
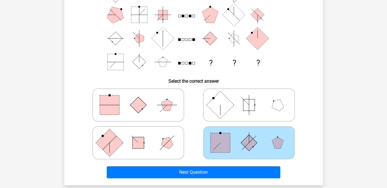
scroll to position [75, 0]
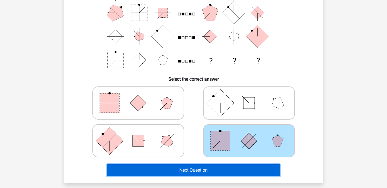
click at [259, 169] on button "Next Question" at bounding box center [193, 171] width 173 height 12
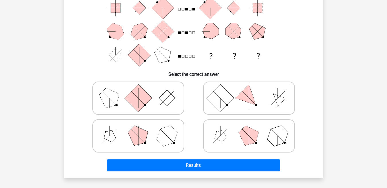
scroll to position [81, 0]
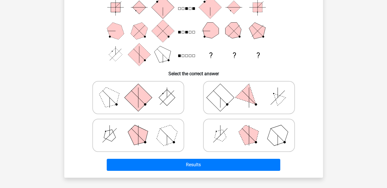
click at [254, 121] on label at bounding box center [249, 135] width 92 height 33
click at [253, 125] on input "radio" at bounding box center [251, 127] width 4 height 4
radio input "true"
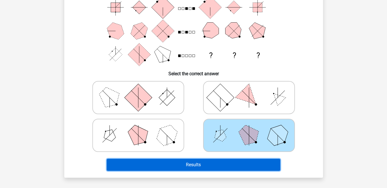
click at [225, 163] on button "Results" at bounding box center [193, 165] width 173 height 12
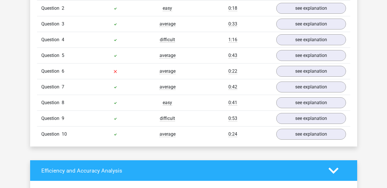
scroll to position [503, 0]
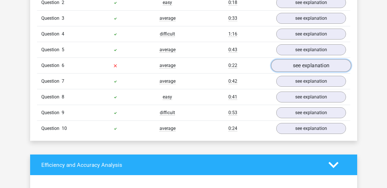
click at [327, 65] on link "see explanation" at bounding box center [311, 65] width 80 height 13
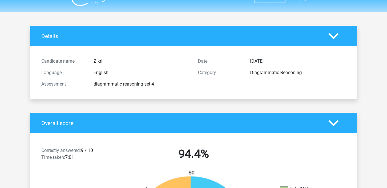
scroll to position [0, 0]
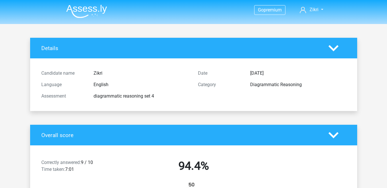
click at [333, 48] on icon at bounding box center [333, 48] width 10 height 10
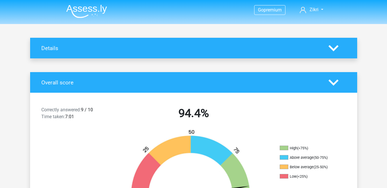
click at [345, 82] on div at bounding box center [337, 83] width 26 height 10
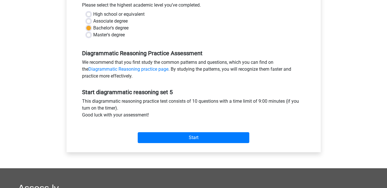
scroll to position [135, 0]
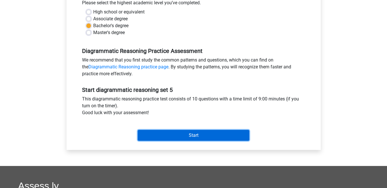
click at [231, 138] on input "Start" at bounding box center [194, 135] width 112 height 11
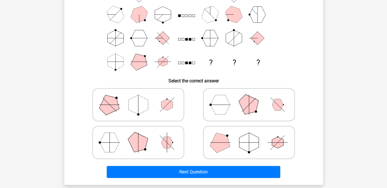
scroll to position [75, 0]
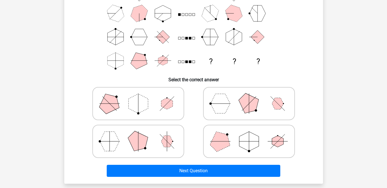
drag, startPoint x: 387, startPoint y: 95, endPoint x: 386, endPoint y: 98, distance: 3.8
click at [386, 98] on div "Go premium Zikri [EMAIL_ADDRESS][DOMAIN_NAME]" at bounding box center [193, 137] width 387 height 424
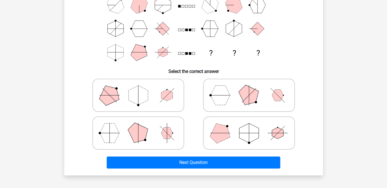
scroll to position [87, 0]
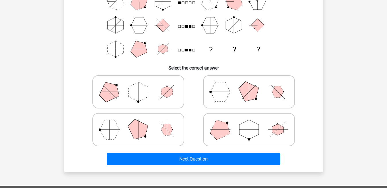
click at [207, 93] on icon at bounding box center [249, 92] width 86 height 29
click at [249, 85] on input "radio" at bounding box center [251, 83] width 4 height 4
radio input "true"
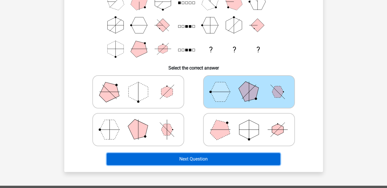
click at [188, 157] on button "Next Question" at bounding box center [193, 159] width 173 height 12
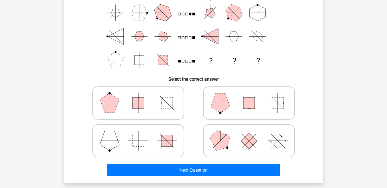
scroll to position [83, 0]
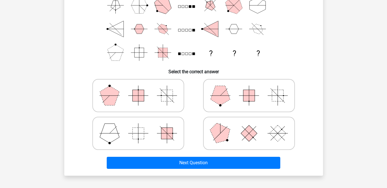
click at [231, 94] on icon at bounding box center [249, 95] width 86 height 29
click at [249, 89] on input "radio" at bounding box center [251, 87] width 4 height 4
radio input "true"
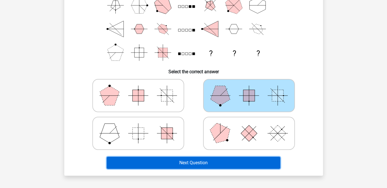
click at [203, 161] on button "Next Question" at bounding box center [193, 163] width 173 height 12
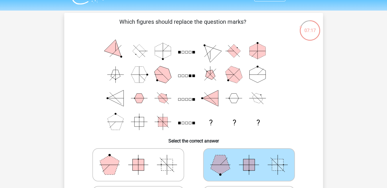
scroll to position [43, 0]
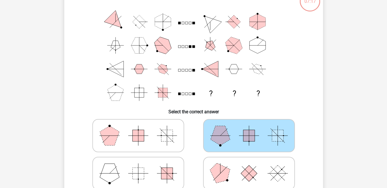
click at [279, 135] on rect at bounding box center [277, 135] width 11 height 11
click at [253, 129] on input "radio" at bounding box center [251, 127] width 4 height 4
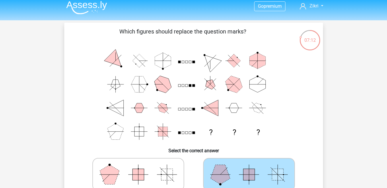
scroll to position [0, 0]
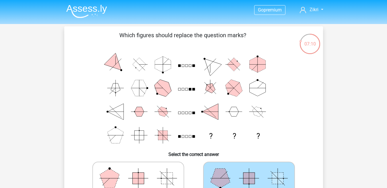
click at [85, 10] on img at bounding box center [86, 11] width 41 height 13
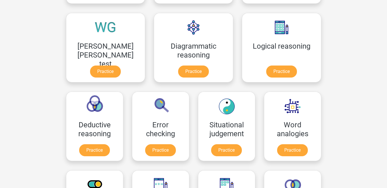
scroll to position [164, 0]
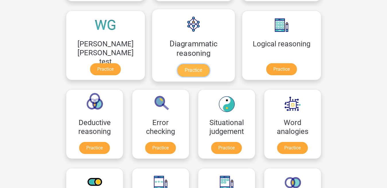
click at [177, 68] on link "Practice" at bounding box center [193, 70] width 32 height 13
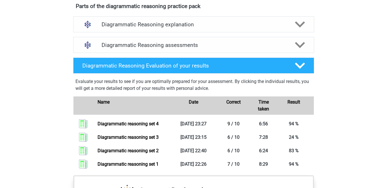
scroll to position [325, 0]
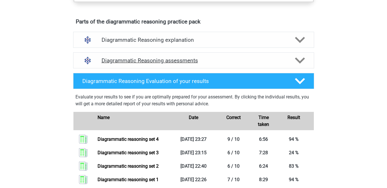
click at [298, 66] on icon at bounding box center [300, 61] width 10 height 10
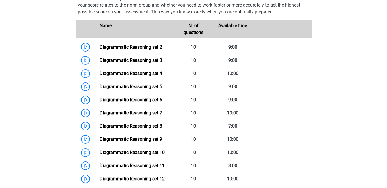
scroll to position [406, 0]
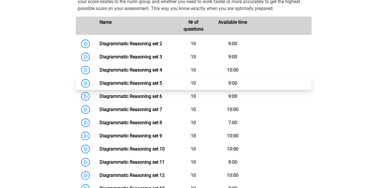
click at [162, 86] on link "Diagrammatic Reasoning set 5" at bounding box center [130, 83] width 63 height 5
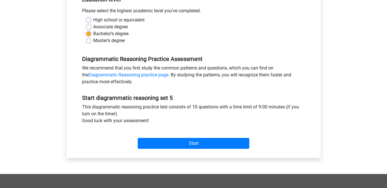
scroll to position [130, 0]
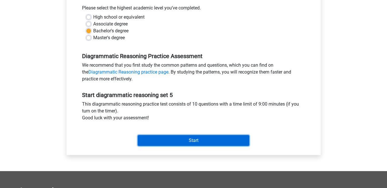
click at [228, 140] on input "Start" at bounding box center [194, 140] width 112 height 11
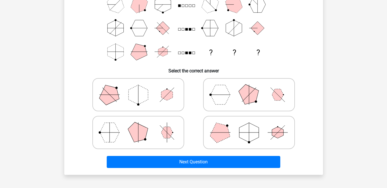
scroll to position [86, 0]
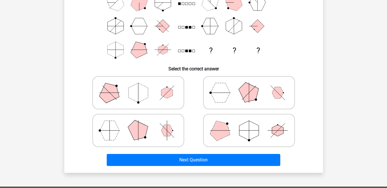
click at [161, 88] on icon at bounding box center [138, 93] width 86 height 29
click at [142, 86] on input "radio" at bounding box center [140, 84] width 4 height 4
radio input "true"
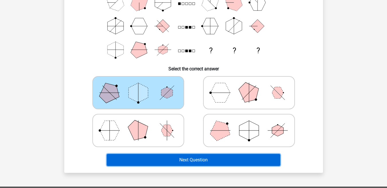
click at [186, 156] on button "Next Question" at bounding box center [193, 160] width 173 height 12
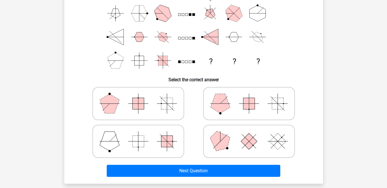
scroll to position [80, 0]
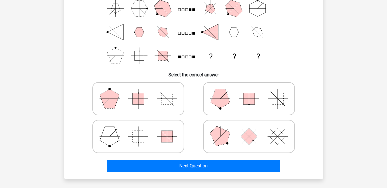
click at [228, 101] on polygon at bounding box center [219, 98] width 19 height 19
click at [249, 92] on input "radio" at bounding box center [251, 90] width 4 height 4
radio input "true"
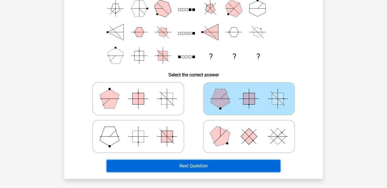
click at [204, 171] on button "Next Question" at bounding box center [193, 166] width 173 height 12
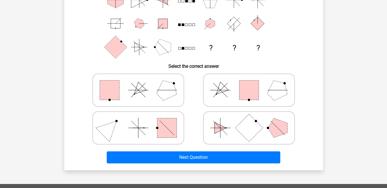
scroll to position [101, 0]
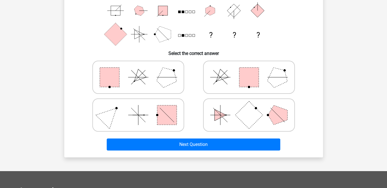
click at [145, 82] on icon at bounding box center [138, 77] width 86 height 29
click at [142, 70] on input "radio" at bounding box center [140, 69] width 4 height 4
radio input "true"
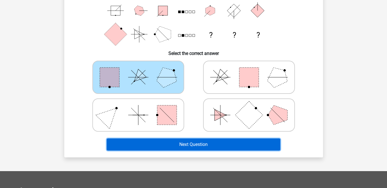
click at [181, 150] on button "Next Question" at bounding box center [193, 145] width 173 height 12
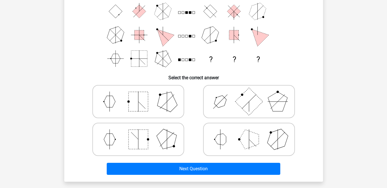
scroll to position [86, 0]
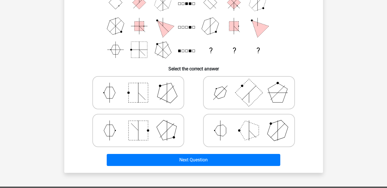
click at [230, 132] on icon at bounding box center [249, 130] width 86 height 29
click at [249, 124] on input "radio" at bounding box center [251, 122] width 4 height 4
radio input "true"
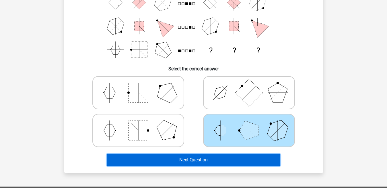
click at [212, 161] on button "Next Question" at bounding box center [193, 160] width 173 height 12
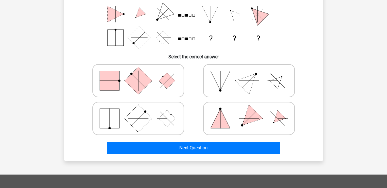
scroll to position [98, 0]
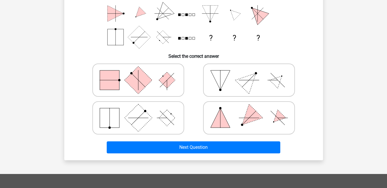
click at [152, 82] on icon at bounding box center [138, 80] width 86 height 29
click at [142, 73] on input "radio" at bounding box center [140, 71] width 4 height 4
radio input "true"
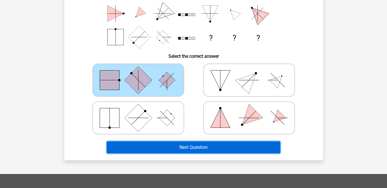
click at [165, 143] on button "Next Question" at bounding box center [193, 148] width 173 height 12
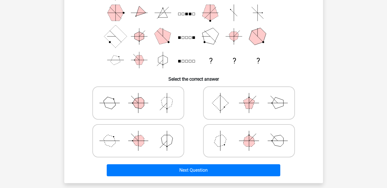
scroll to position [76, 0]
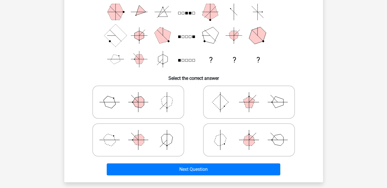
click at [130, 139] on icon at bounding box center [138, 140] width 86 height 29
click at [138, 133] on input "radio" at bounding box center [140, 131] width 4 height 4
radio input "true"
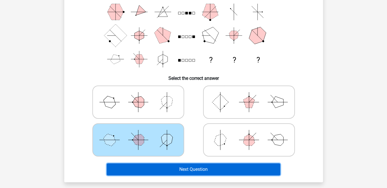
click at [177, 168] on button "Next Question" at bounding box center [193, 170] width 173 height 12
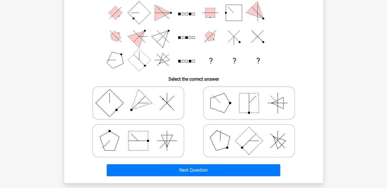
scroll to position [76, 0]
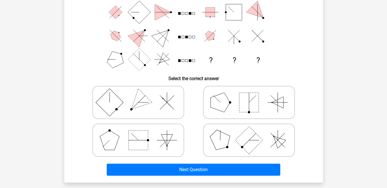
click at [243, 108] on rect at bounding box center [248, 102] width 19 height 19
click at [249, 95] on input "radio" at bounding box center [251, 94] width 4 height 4
radio input "true"
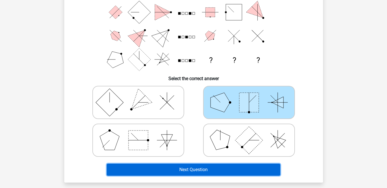
click at [213, 170] on button "Next Question" at bounding box center [193, 170] width 173 height 12
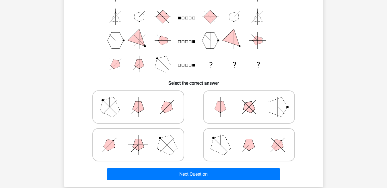
scroll to position [75, 0]
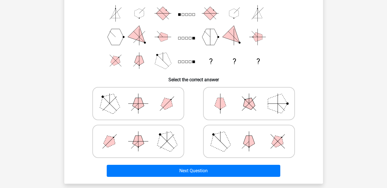
click at [128, 136] on icon at bounding box center [138, 141] width 86 height 29
click at [138, 134] on input "radio" at bounding box center [140, 133] width 4 height 4
radio input "true"
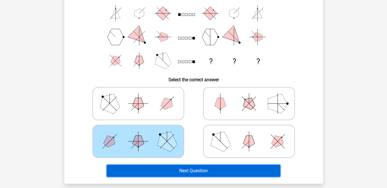
click at [168, 170] on button "Next Question" at bounding box center [193, 171] width 173 height 12
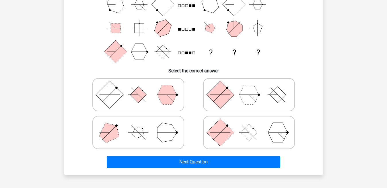
scroll to position [90, 0]
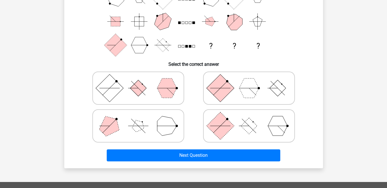
click at [242, 86] on polygon at bounding box center [248, 88] width 19 height 19
click at [249, 81] on input "radio" at bounding box center [251, 79] width 4 height 4
radio input "true"
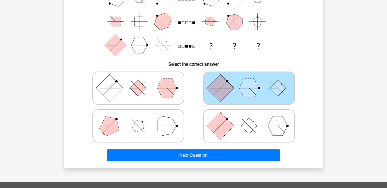
click at [216, 129] on rect at bounding box center [220, 126] width 28 height 28
click at [249, 119] on input "radio" at bounding box center [251, 117] width 4 height 4
radio input "true"
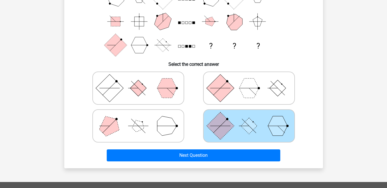
click at [237, 87] on icon at bounding box center [249, 88] width 86 height 29
click at [249, 81] on input "radio" at bounding box center [251, 79] width 4 height 4
radio input "true"
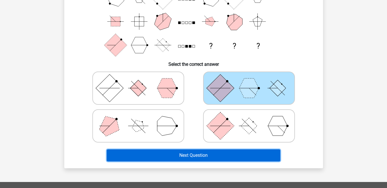
click at [209, 154] on button "Next Question" at bounding box center [193, 156] width 173 height 12
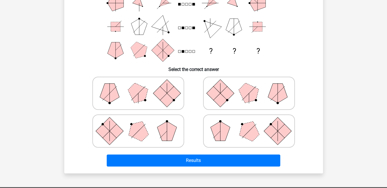
scroll to position [86, 0]
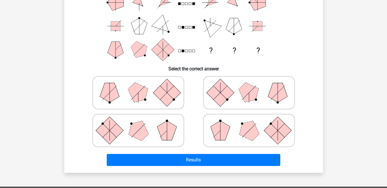
click at [220, 95] on rect at bounding box center [220, 93] width 28 height 28
click at [249, 86] on input "radio" at bounding box center [251, 84] width 4 height 4
radio input "true"
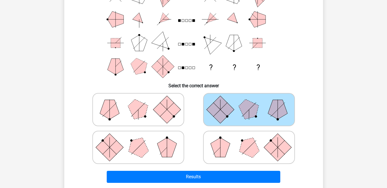
scroll to position [89, 0]
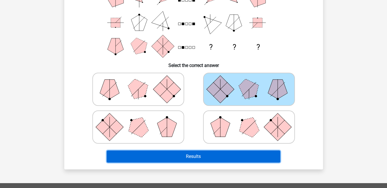
click at [246, 158] on button "Results" at bounding box center [193, 157] width 173 height 12
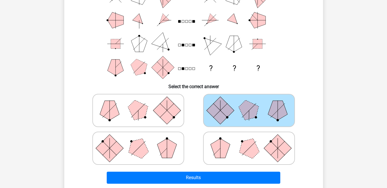
scroll to position [48, 0]
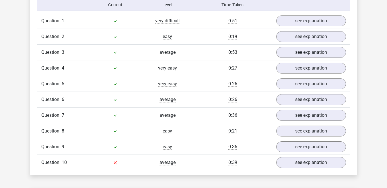
scroll to position [485, 0]
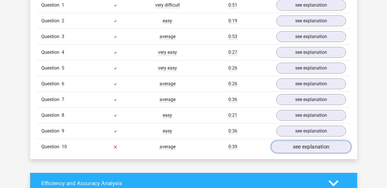
click at [339, 147] on link "see explanation" at bounding box center [311, 147] width 80 height 13
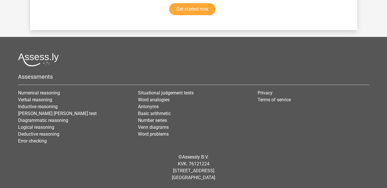
scroll to position [0, 0]
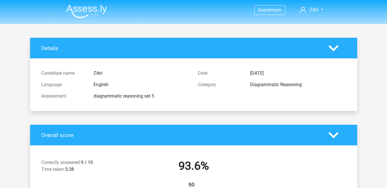
click at [107, 10] on nav "Go premium Zikri mzikripku2@gmail.com" at bounding box center [194, 10] width 264 height 19
click at [93, 8] on img at bounding box center [86, 11] width 41 height 13
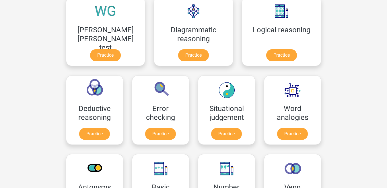
scroll to position [175, 0]
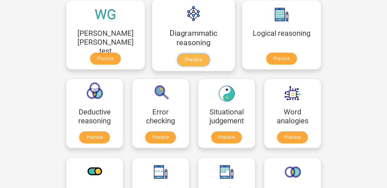
click at [177, 60] on link "Practice" at bounding box center [193, 60] width 32 height 13
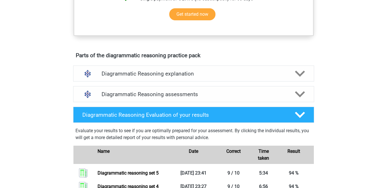
scroll to position [269, 0]
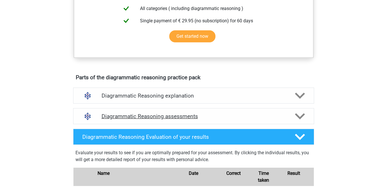
click at [302, 121] on icon at bounding box center [300, 117] width 10 height 10
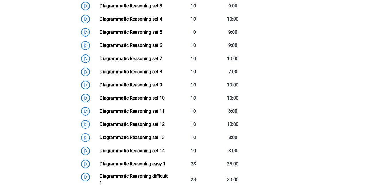
scroll to position [470, 0]
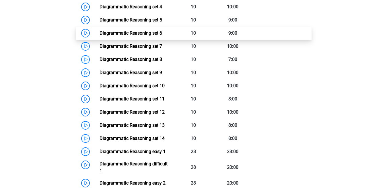
click at [162, 36] on link "Diagrammatic Reasoning set 6" at bounding box center [130, 32] width 63 height 5
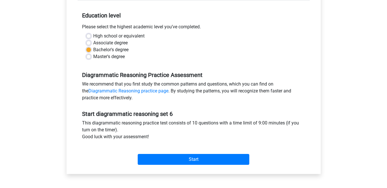
scroll to position [190, 0]
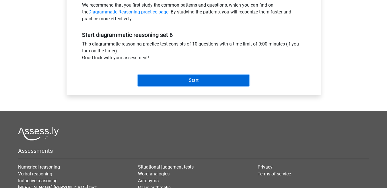
click at [224, 78] on input "Start" at bounding box center [194, 80] width 112 height 11
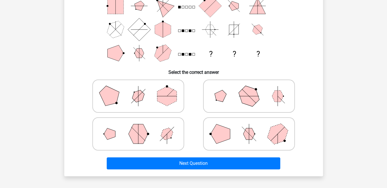
scroll to position [91, 0]
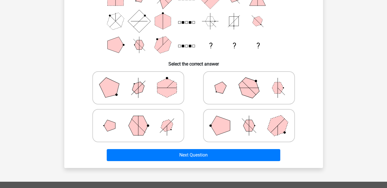
click at [142, 121] on polygon at bounding box center [137, 125] width 19 height 19
click at [142, 119] on input "radio" at bounding box center [140, 117] width 4 height 4
radio input "true"
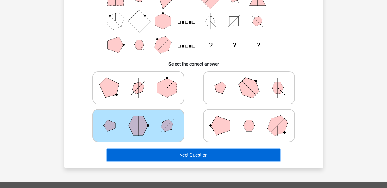
click at [171, 156] on button "Next Question" at bounding box center [193, 155] width 173 height 12
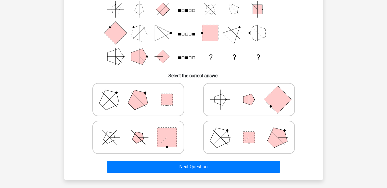
scroll to position [79, 0]
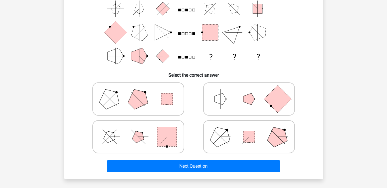
click at [134, 106] on polygon at bounding box center [138, 99] width 28 height 28
click at [138, 92] on input "radio" at bounding box center [140, 90] width 4 height 4
radio input "true"
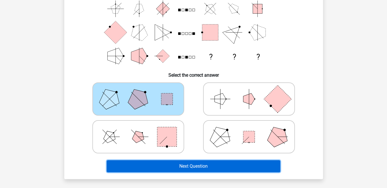
click at [227, 168] on button "Next Question" at bounding box center [193, 167] width 173 height 12
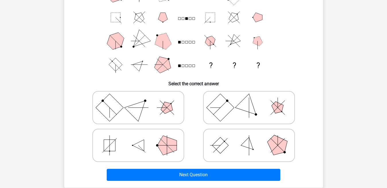
scroll to position [82, 0]
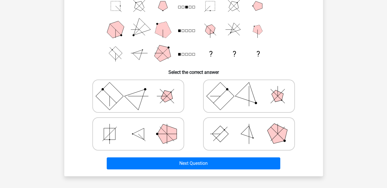
click at [156, 99] on icon at bounding box center [138, 96] width 86 height 29
click at [142, 89] on input "radio" at bounding box center [140, 87] width 4 height 4
radio input "true"
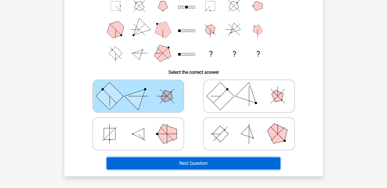
click at [184, 164] on button "Next Question" at bounding box center [193, 164] width 173 height 12
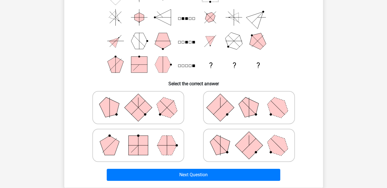
scroll to position [75, 0]
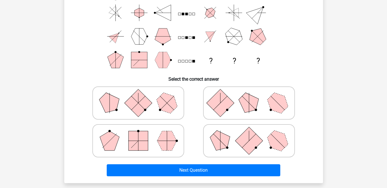
click at [148, 141] on rect at bounding box center [137, 140] width 19 height 19
click at [142, 134] on input "radio" at bounding box center [140, 132] width 4 height 4
radio input "true"
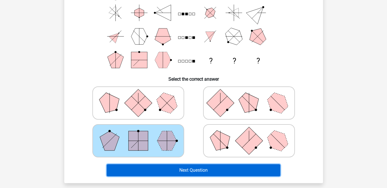
click at [192, 172] on button "Next Question" at bounding box center [193, 171] width 173 height 12
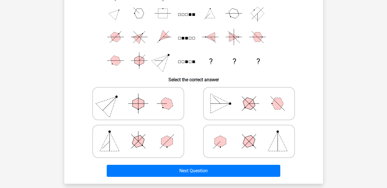
scroll to position [79, 0]
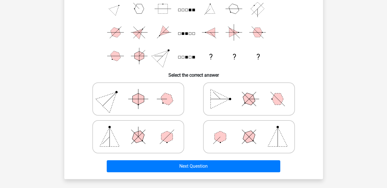
click at [127, 136] on icon at bounding box center [138, 137] width 86 height 29
click at [138, 130] on input "radio" at bounding box center [140, 128] width 4 height 4
radio input "true"
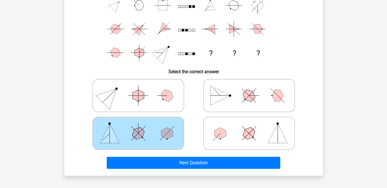
scroll to position [84, 0]
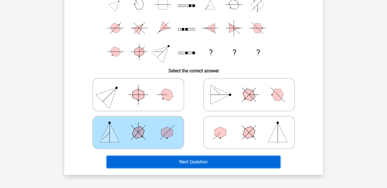
click at [219, 161] on button "Next Question" at bounding box center [193, 162] width 173 height 12
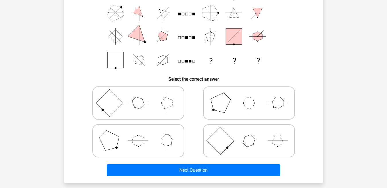
scroll to position [76, 0]
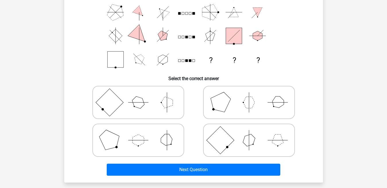
click at [149, 140] on icon at bounding box center [138, 140] width 86 height 29
click at [142, 133] on input "radio" at bounding box center [140, 132] width 4 height 4
radio input "true"
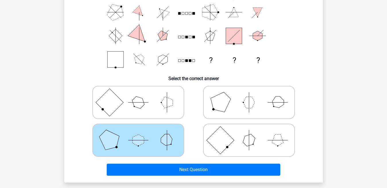
click at [170, 106] on polygon at bounding box center [166, 102] width 11 height 11
click at [142, 95] on input "radio" at bounding box center [140, 94] width 4 height 4
radio input "true"
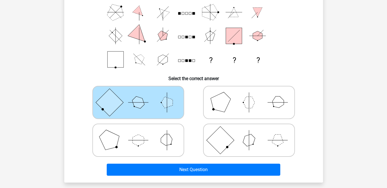
click at [251, 105] on polygon at bounding box center [248, 102] width 11 height 11
click at [251, 95] on input "radio" at bounding box center [251, 94] width 4 height 4
radio input "true"
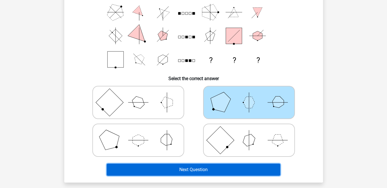
click at [235, 169] on button "Next Question" at bounding box center [193, 170] width 173 height 12
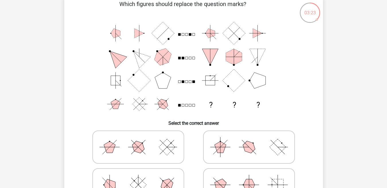
scroll to position [0, 0]
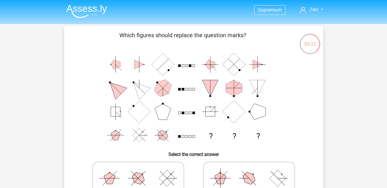
click at [97, 10] on img at bounding box center [86, 11] width 41 height 13
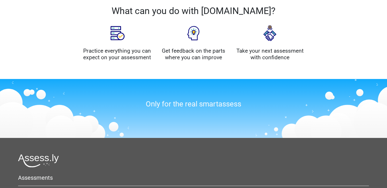
scroll to position [110, 0]
